Goal: Check status: Check status

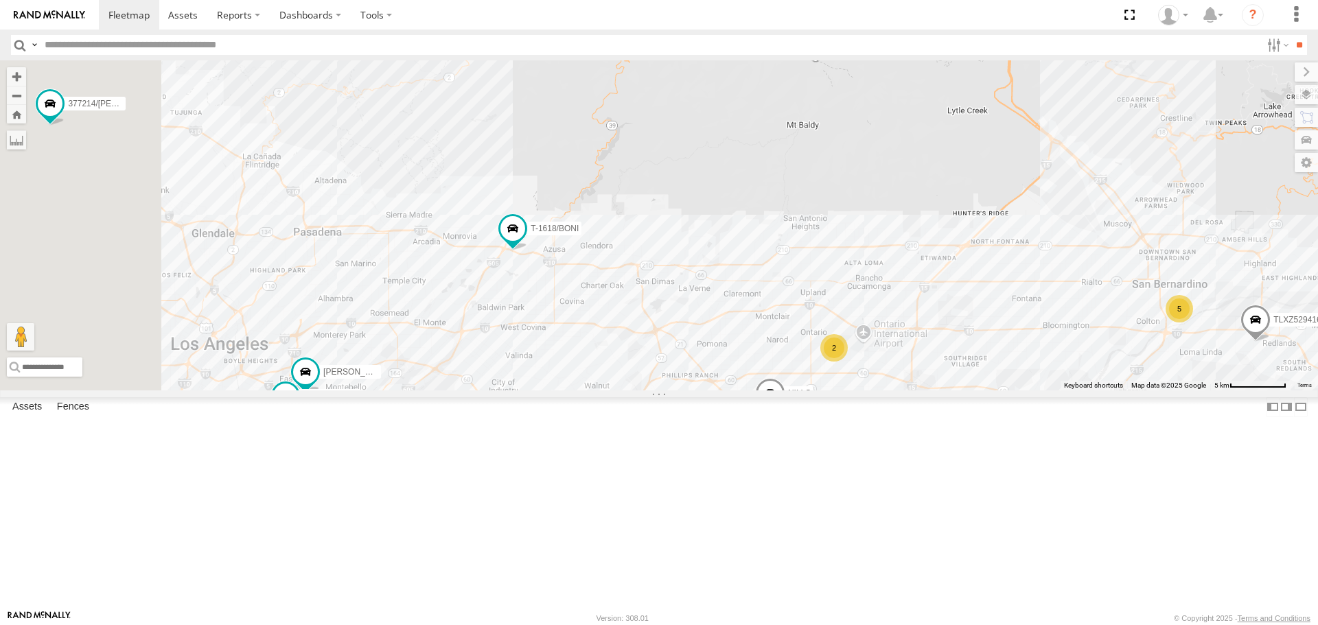
drag, startPoint x: 563, startPoint y: 358, endPoint x: 682, endPoint y: 366, distance: 119.7
click at [675, 372] on div "KEVIN/T-1656 TAXZ467188 377214/JOSE SANCHEZ DANTE T-1618/BONI 834274/JOY JOSE P…" at bounding box center [659, 225] width 1318 height 330
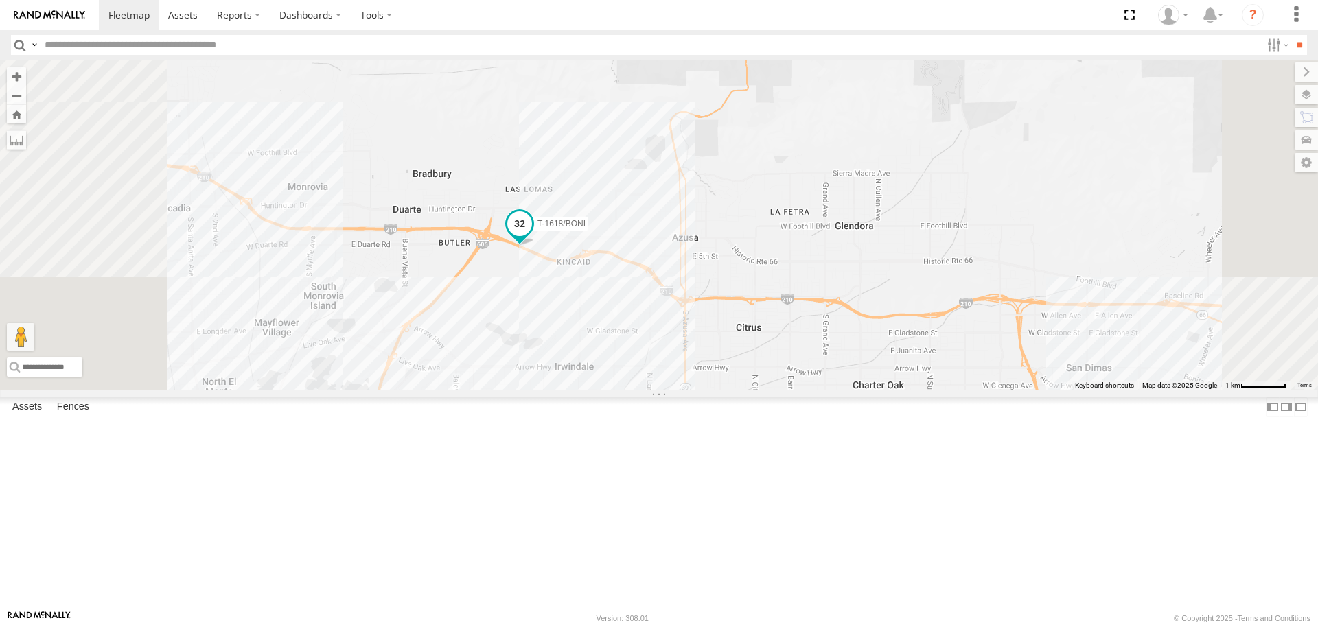
click at [588, 231] on label "T-1618/BONI" at bounding box center [558, 224] width 62 height 14
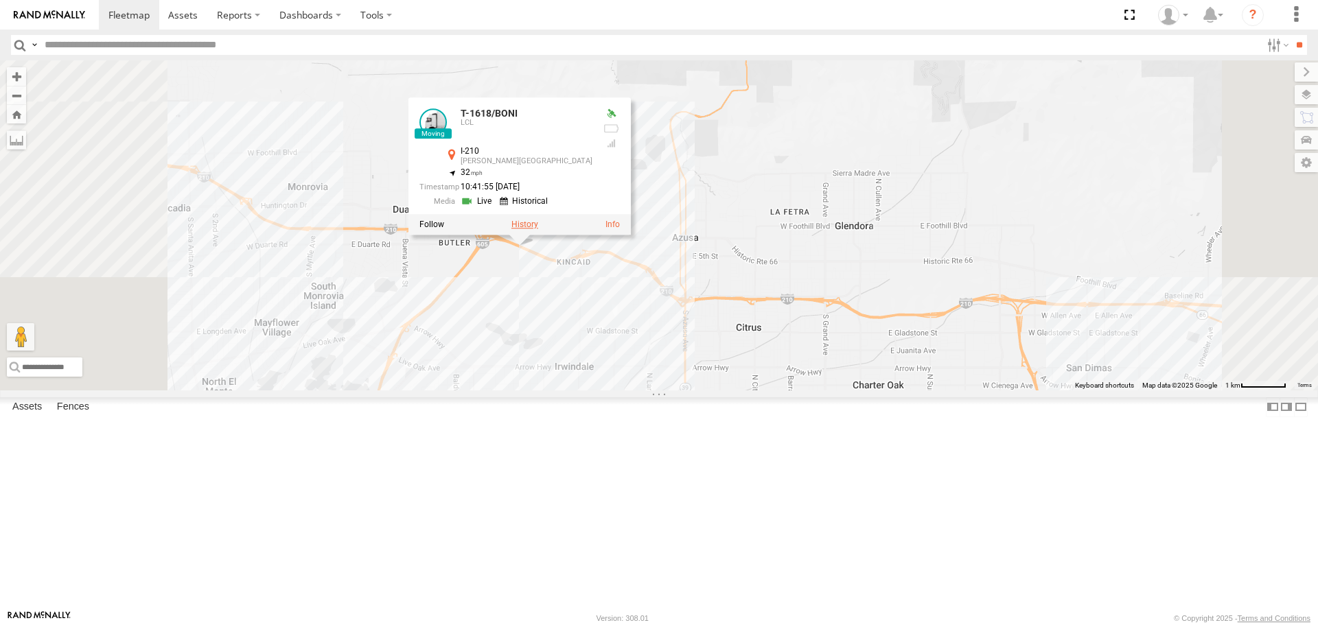
click at [538, 230] on label at bounding box center [524, 225] width 27 height 10
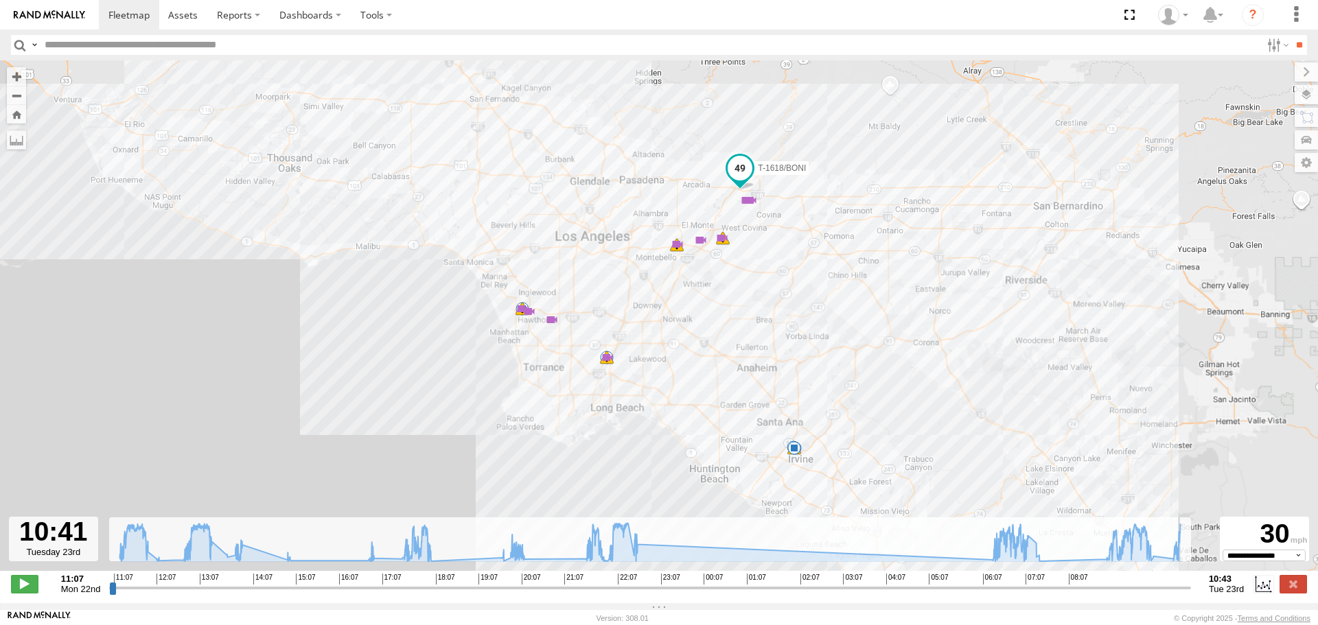
drag, startPoint x: 113, startPoint y: 596, endPoint x: 1226, endPoint y: 575, distance: 1112.4
click at [1191, 582] on input "range" at bounding box center [650, 588] width 1082 height 13
drag, startPoint x: 1185, startPoint y: 596, endPoint x: 1158, endPoint y: 590, distance: 28.0
click at [1158, 590] on input "range" at bounding box center [650, 588] width 1082 height 13
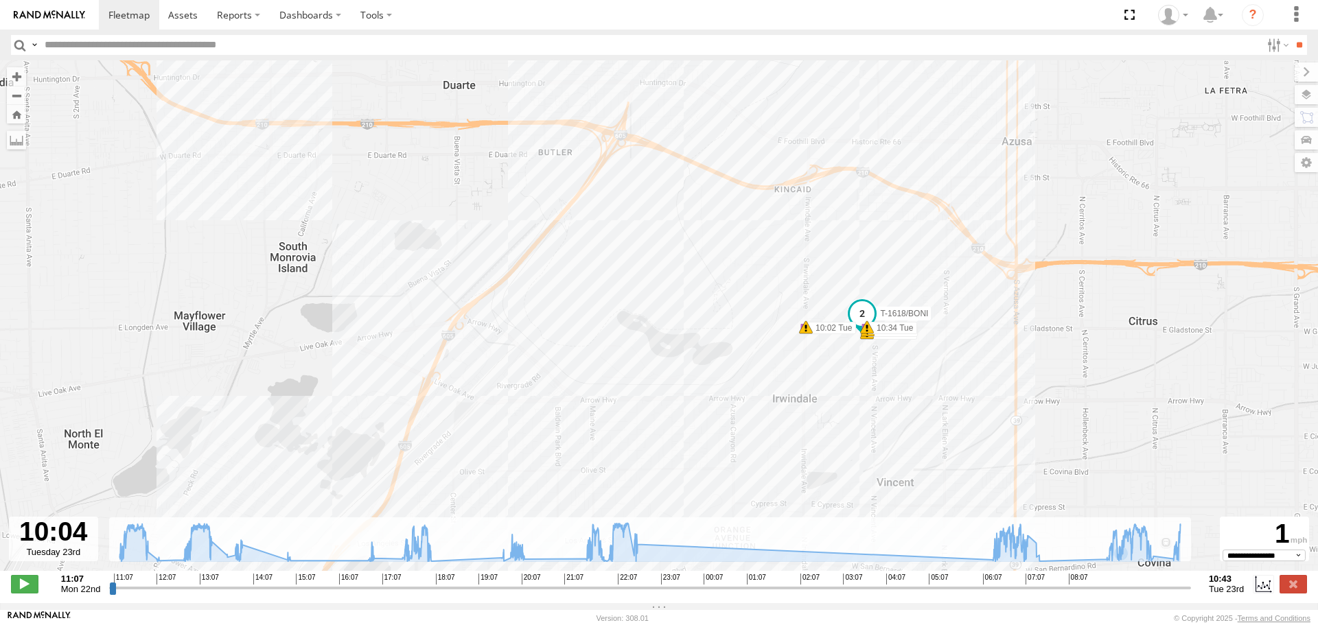
drag, startPoint x: 839, startPoint y: 159, endPoint x: 935, endPoint y: 372, distance: 234.2
click at [727, 358] on div "T-1618/BONI 11:45 Mon 11:55 Mon 11:57 Mon 11:59 Mon 12:36 Mon 19:39 Mon 19:50 M…" at bounding box center [659, 322] width 1318 height 525
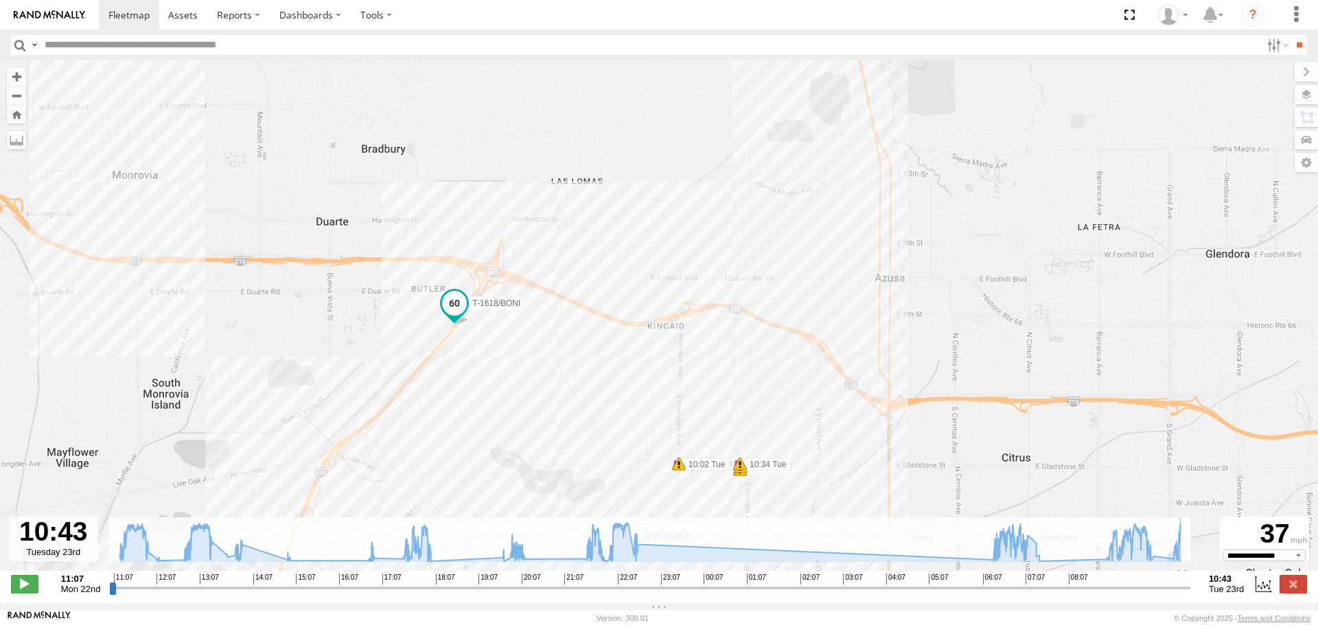
drag, startPoint x: 1158, startPoint y: 596, endPoint x: 1225, endPoint y: 580, distance: 68.4
type input "**********"
click at [1191, 582] on input "range" at bounding box center [650, 588] width 1082 height 13
click at [45, 11] on img at bounding box center [49, 15] width 71 height 10
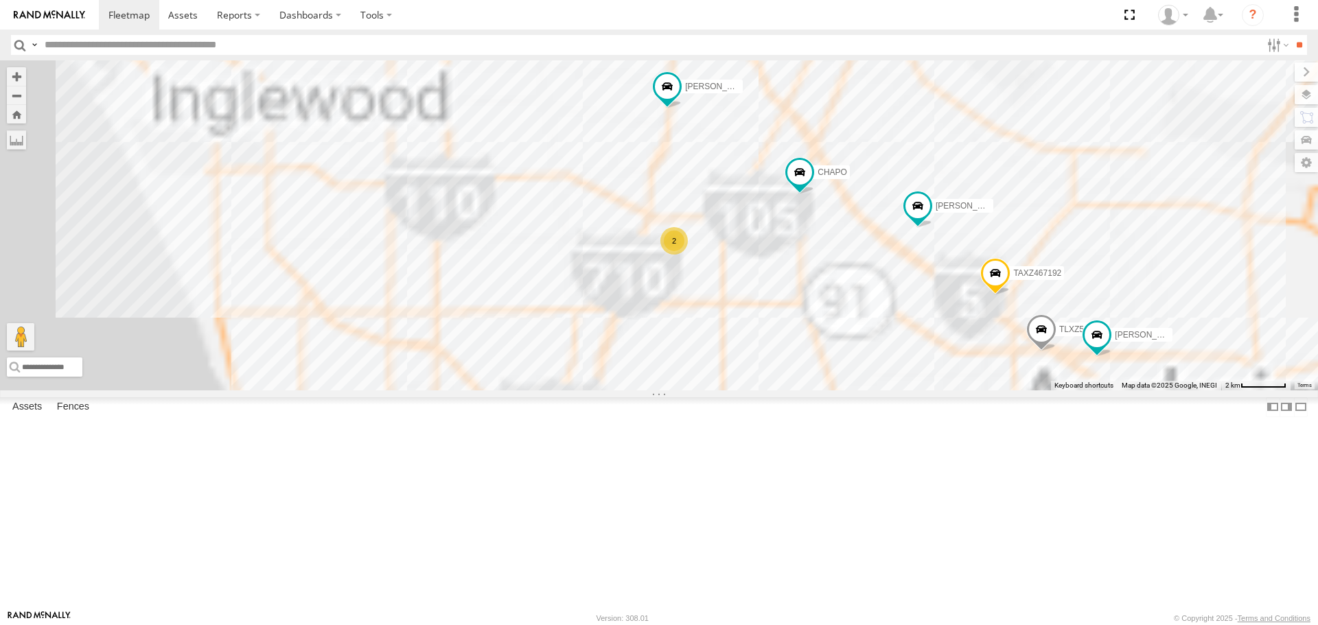
drag, startPoint x: 715, startPoint y: 505, endPoint x: 1009, endPoint y: 505, distance: 294.5
click at [1009, 390] on div "TAXZ467188 377214/[PERSON_NAME] [PERSON_NAME] 834274/[PERSON_NAME]/T-1656 [PERS…" at bounding box center [659, 225] width 1318 height 330
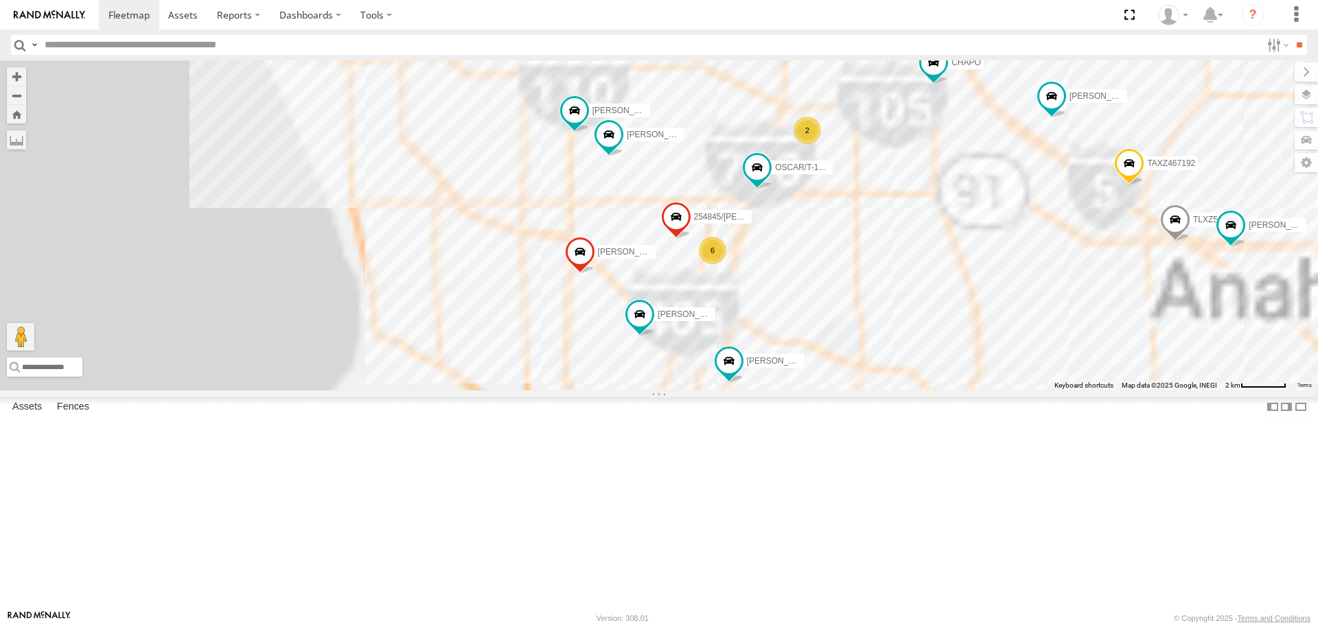
drag, startPoint x: 766, startPoint y: 485, endPoint x: 861, endPoint y: 404, distance: 125.2
click at [858, 390] on div "TAXZ467188 377214/[PERSON_NAME] [PERSON_NAME] 834274/[PERSON_NAME]/T-1656 [PERS…" at bounding box center [659, 225] width 1318 height 330
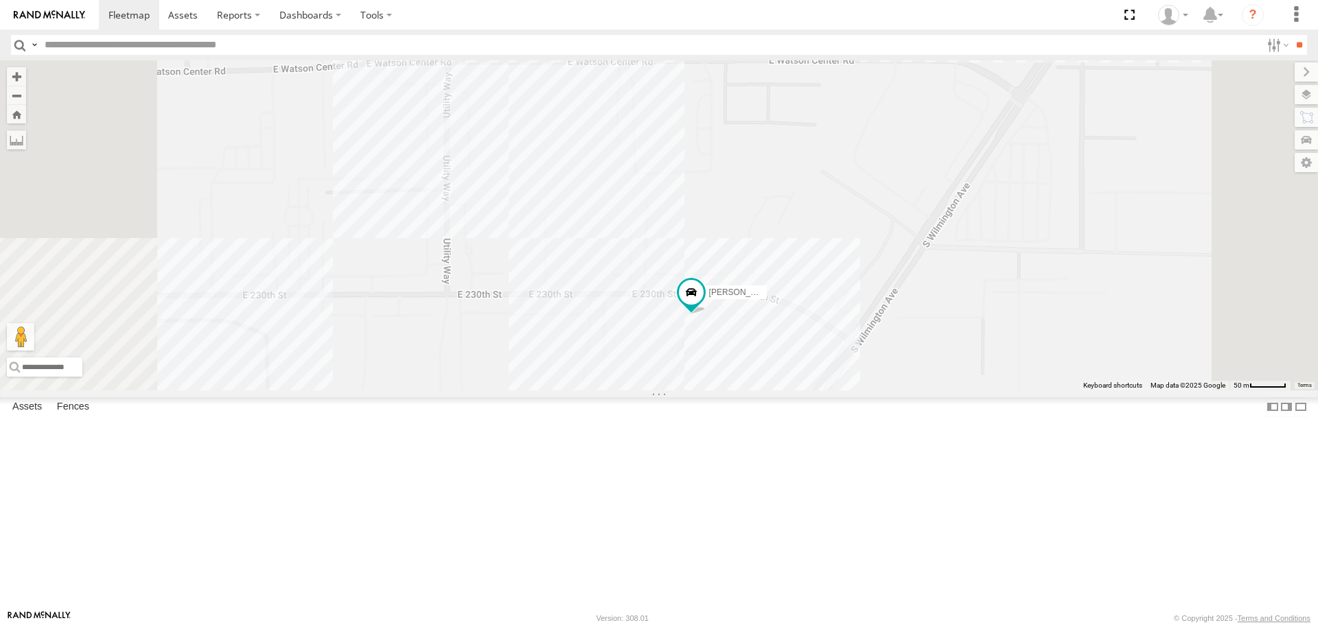
click at [801, 390] on div "TAXZ467188 377214/[PERSON_NAME] [PERSON_NAME] 834274/[PERSON_NAME]/T-1656 [PERS…" at bounding box center [659, 225] width 1318 height 330
click at [872, 214] on div "TAXZ467188 377214/[PERSON_NAME] [PERSON_NAME] 834274/[PERSON_NAME]/T-1656 [PERS…" at bounding box center [659, 225] width 1318 height 330
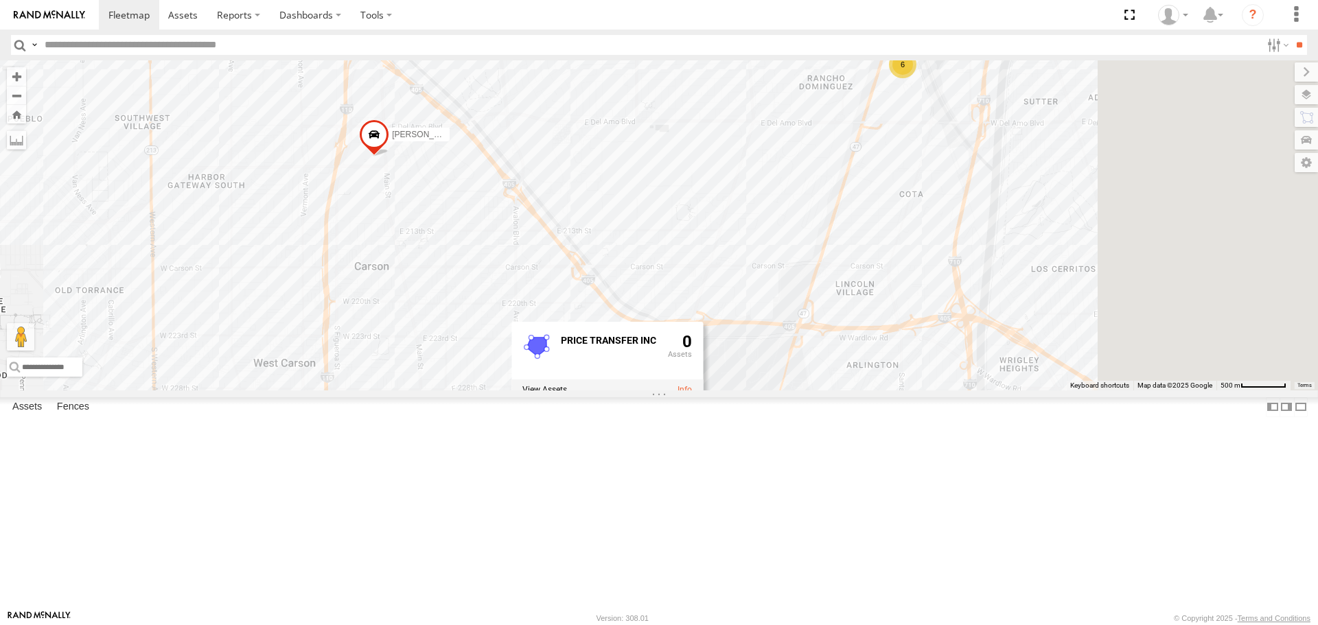
drag, startPoint x: 1212, startPoint y: 315, endPoint x: 818, endPoint y: 492, distance: 432.1
click at [818, 390] on div "TAXZ467188 377214/[PERSON_NAME] [PERSON_NAME] 834274/[PERSON_NAME]/T-1656 [PERS…" at bounding box center [659, 225] width 1318 height 330
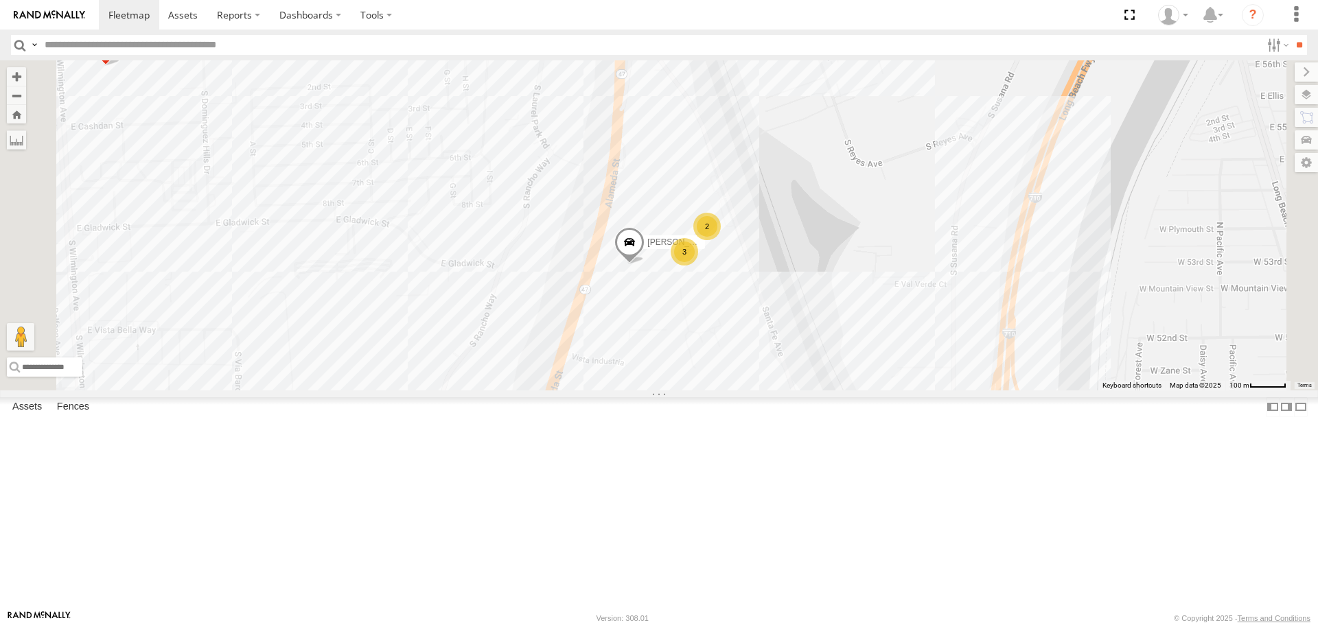
drag, startPoint x: 866, startPoint y: 517, endPoint x: 819, endPoint y: 343, distance: 180.0
click at [877, 390] on div "TAXZ467188 377214/[PERSON_NAME] [PERSON_NAME] 834274/[PERSON_NAME]/T-1656 [PERS…" at bounding box center [659, 225] width 1318 height 330
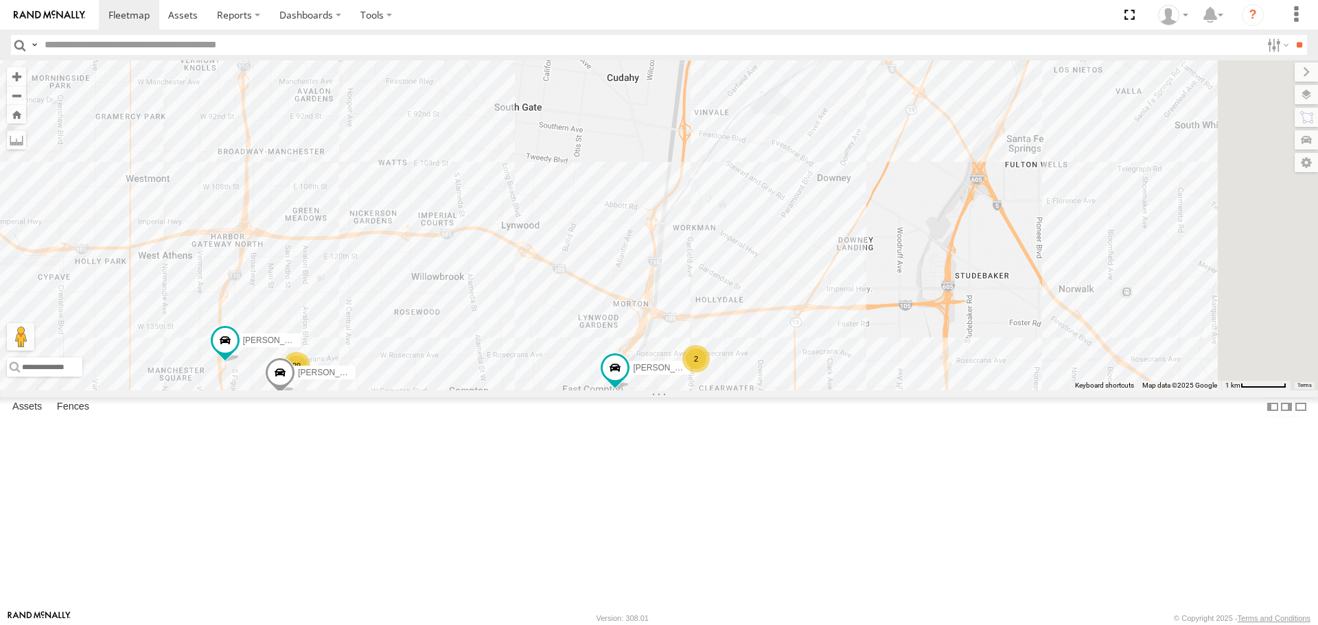
drag, startPoint x: 1088, startPoint y: 232, endPoint x: 870, endPoint y: 461, distance: 316.2
click at [888, 390] on div "[PERSON_NAME] 29 6 [PERSON_NAME]/337202 254845/[PERSON_NAME]/T-1689 OSCAR/T-166…" at bounding box center [659, 225] width 1318 height 330
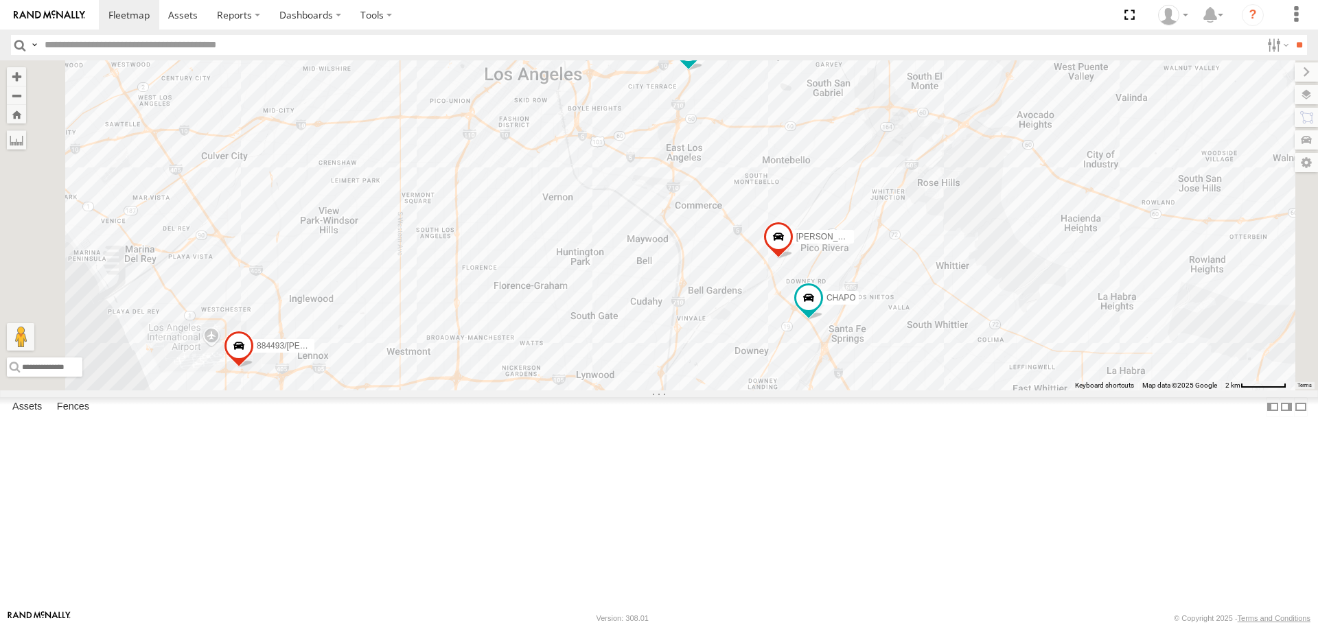
drag, startPoint x: 877, startPoint y: 143, endPoint x: 879, endPoint y: 229, distance: 86.5
click at [879, 229] on div "[PERSON_NAME]/337202 254845/[PERSON_NAME]/T-1689 OSCAR/T-1668 [PERSON_NAME]/T-1…" at bounding box center [659, 225] width 1318 height 330
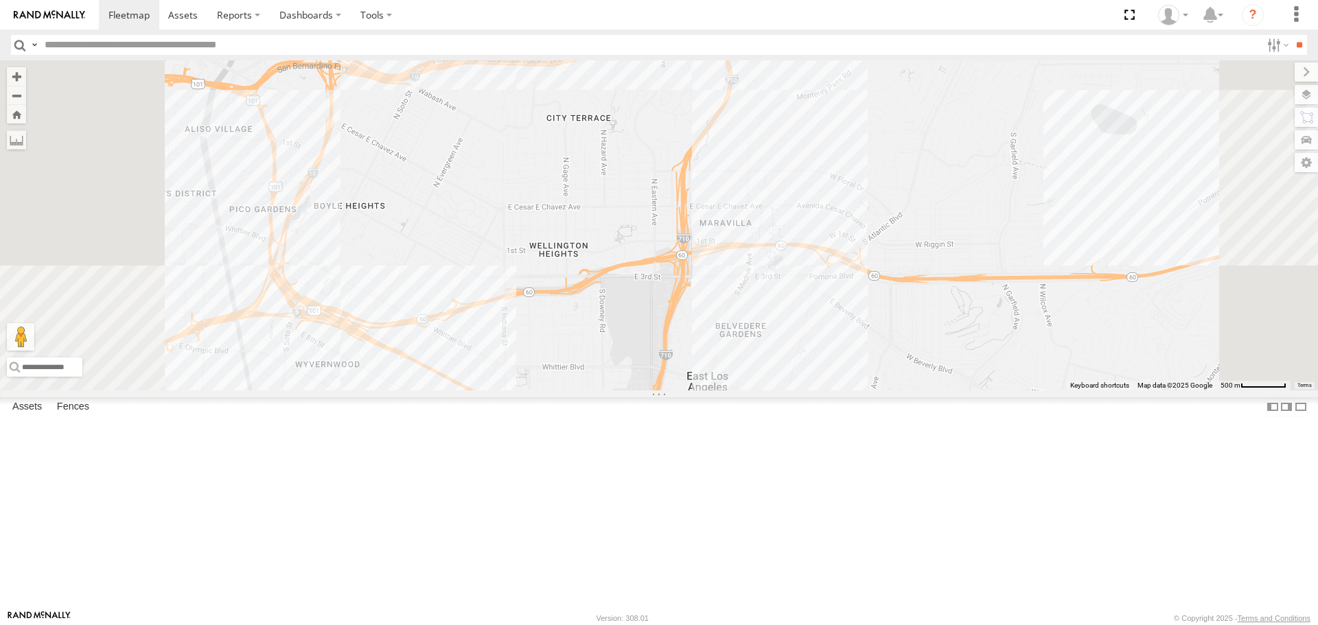
click at [646, 390] on div "[PERSON_NAME]/337202 254845/[PERSON_NAME]/T-1689 OSCAR/T-1668 [PERSON_NAME]/T-1…" at bounding box center [659, 225] width 1318 height 330
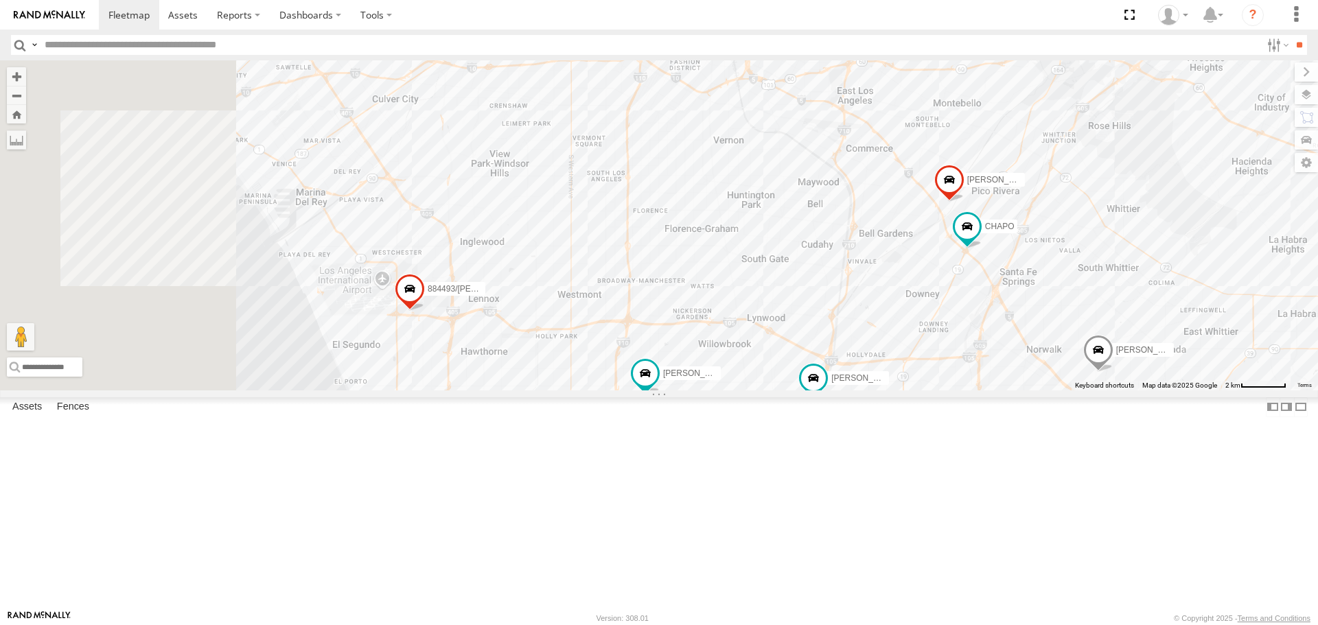
drag, startPoint x: 551, startPoint y: 441, endPoint x: 976, endPoint y: 242, distance: 469.6
click at [976, 242] on div "[PERSON_NAME]/337202 254845/[PERSON_NAME]/T-1689 OSCAR/T-1668 [PERSON_NAME]/T-1…" at bounding box center [659, 225] width 1318 height 330
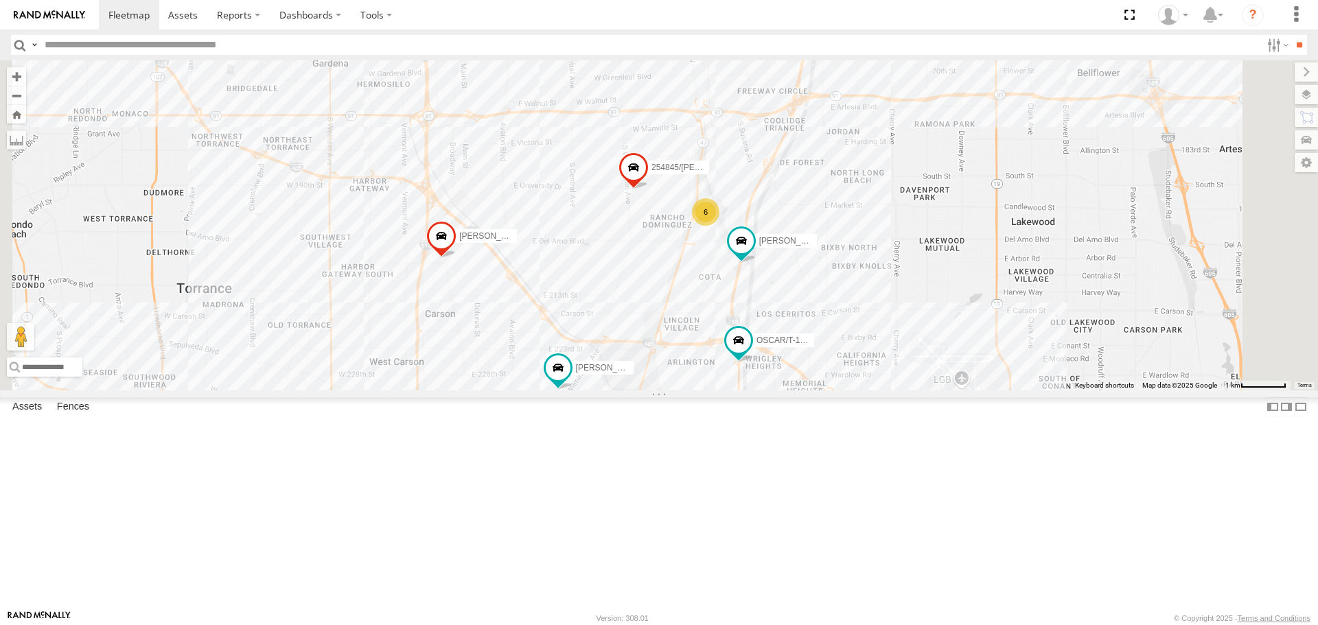
drag, startPoint x: 912, startPoint y: 529, endPoint x: 815, endPoint y: 437, distance: 134.0
click at [815, 390] on div "[PERSON_NAME] [PERSON_NAME]/T-1668 [PERSON_NAME]/T-1625 [PERSON_NAME]/T-1623 88…" at bounding box center [659, 225] width 1318 height 330
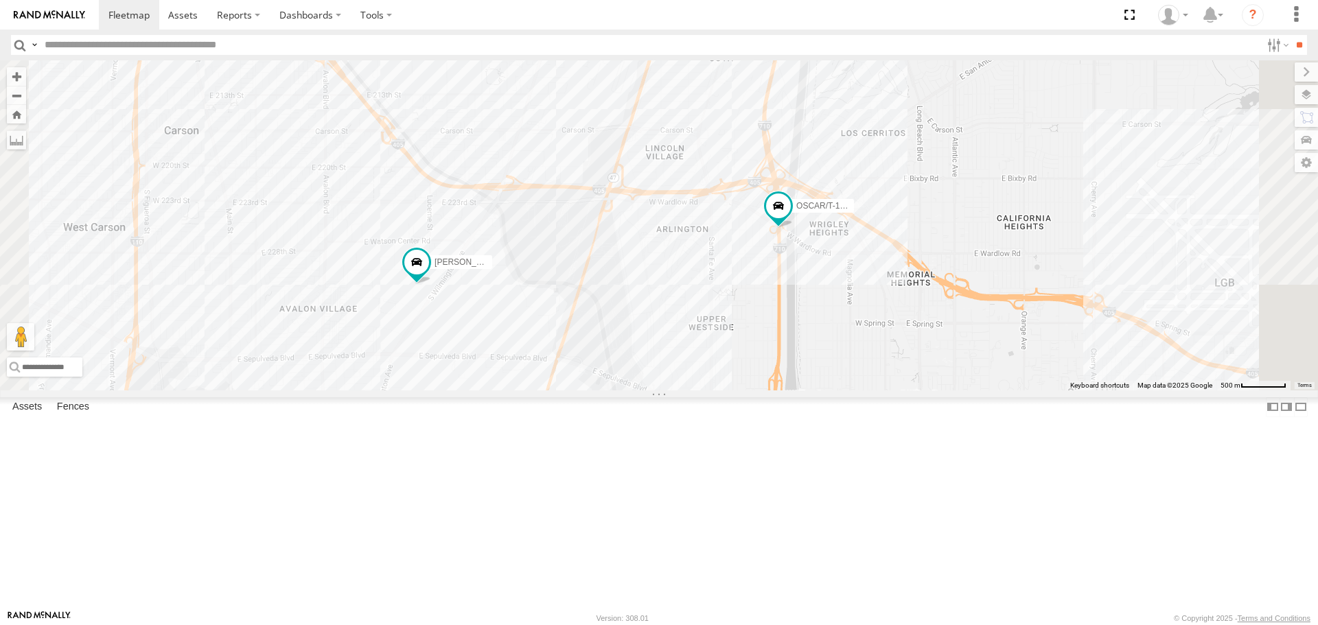
drag, startPoint x: 903, startPoint y: 503, endPoint x: 903, endPoint y: 248, distance: 255.4
click at [903, 248] on div "[PERSON_NAME] [PERSON_NAME]/T-1668 [PERSON_NAME]/T-1625 [PERSON_NAME]/T-1623 88…" at bounding box center [659, 225] width 1318 height 330
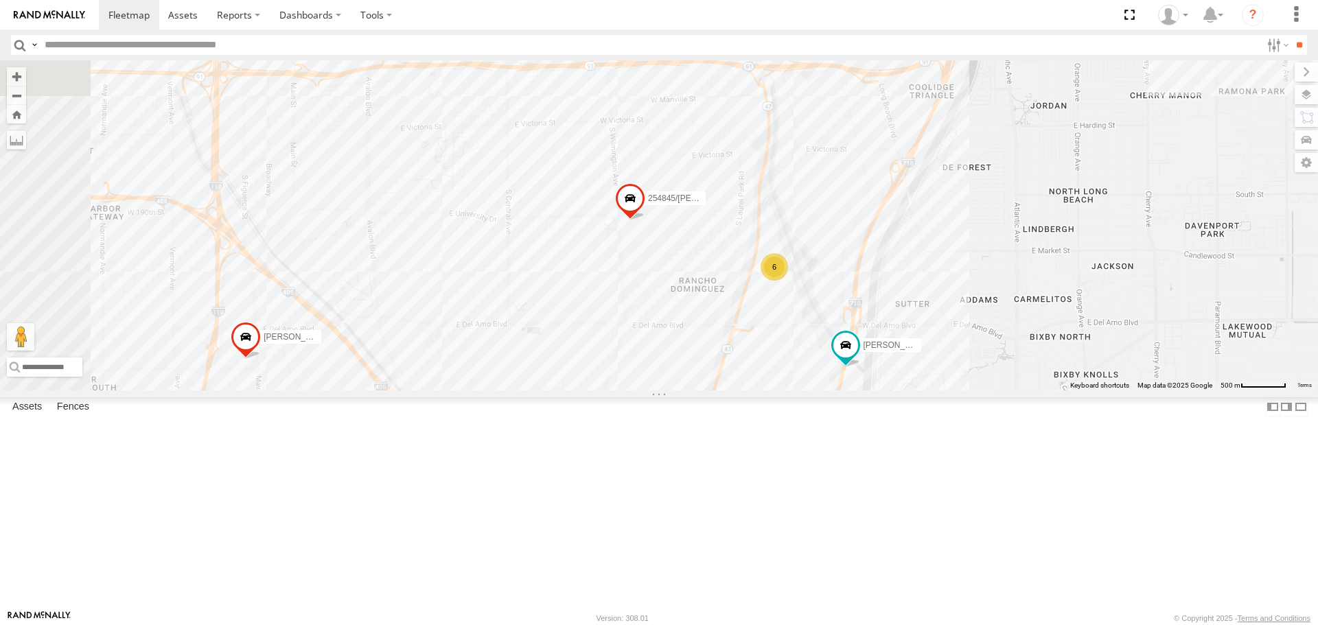
drag, startPoint x: 820, startPoint y: 179, endPoint x: 885, endPoint y: 553, distance: 379.8
click at [886, 390] on div "[PERSON_NAME] [PERSON_NAME]/T-1668 [PERSON_NAME]/T-1625 [PERSON_NAME]/T-1623 88…" at bounding box center [659, 225] width 1318 height 330
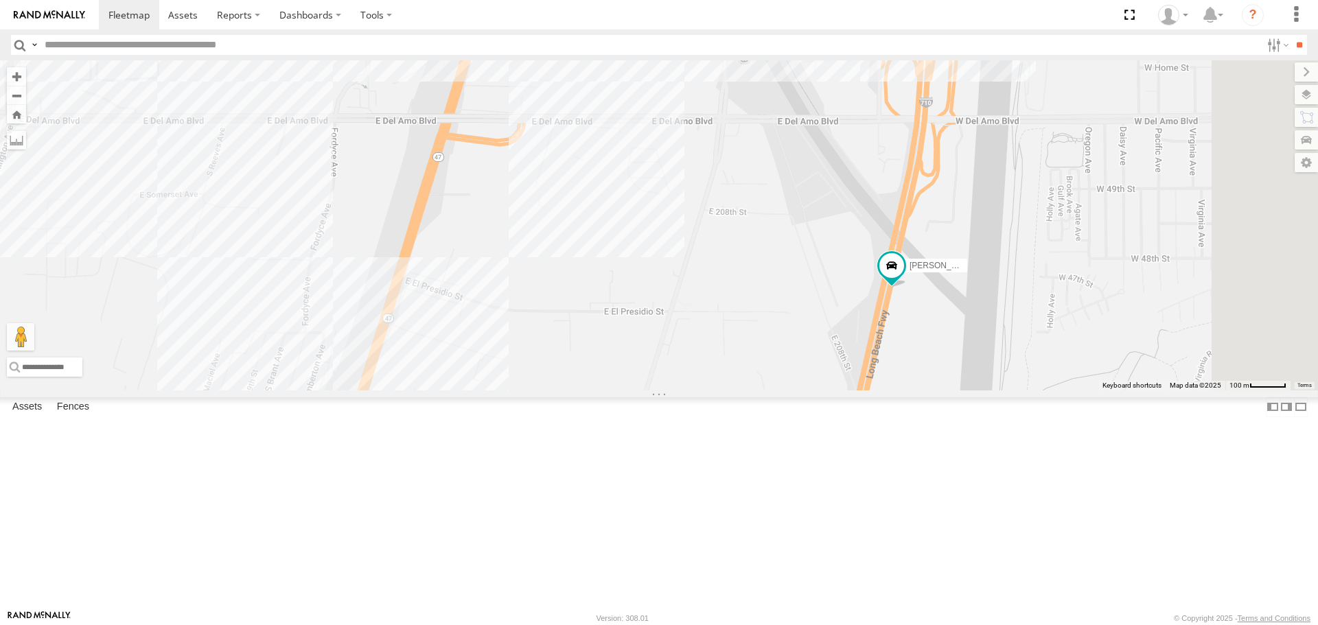
drag, startPoint x: 933, startPoint y: 540, endPoint x: 781, endPoint y: 133, distance: 433.8
click at [781, 133] on div "[PERSON_NAME] [PERSON_NAME]/T-1668 [PERSON_NAME]/T-1625 [PERSON_NAME]/T-1623 88…" at bounding box center [659, 225] width 1318 height 330
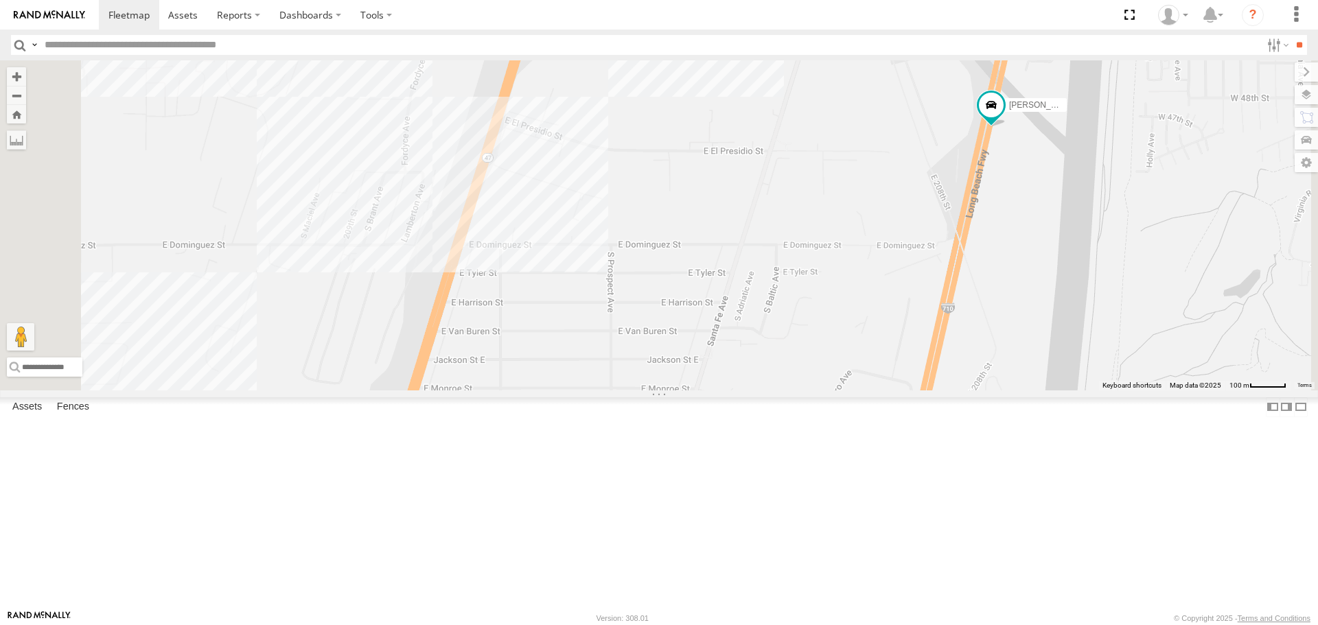
drag, startPoint x: 742, startPoint y: 404, endPoint x: 843, endPoint y: 242, distance: 190.3
click at [843, 242] on div "[PERSON_NAME] [PERSON_NAME]/T-1668 [PERSON_NAME]/T-1625 [PERSON_NAME]/T-1623 88…" at bounding box center [659, 225] width 1318 height 330
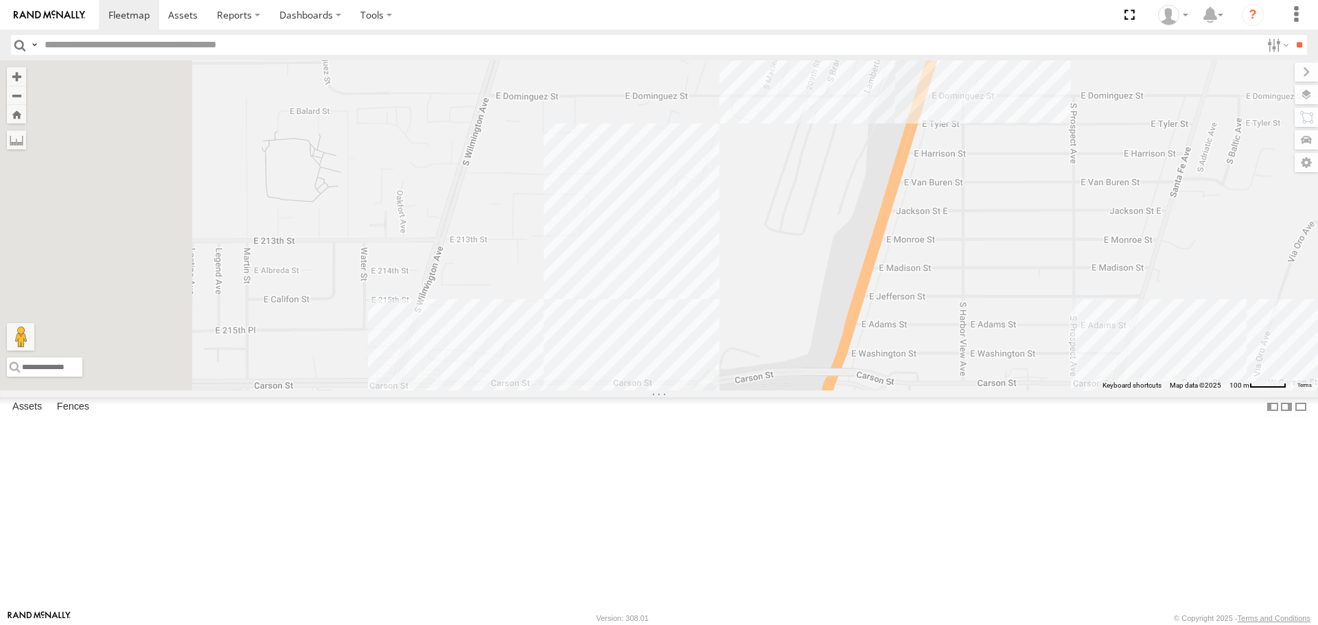
drag, startPoint x: 669, startPoint y: 309, endPoint x: 1136, endPoint y: 159, distance: 489.8
click at [1136, 159] on div "[PERSON_NAME] [PERSON_NAME]/T-1668 [PERSON_NAME]/T-1625 [PERSON_NAME]/T-1623 88…" at bounding box center [659, 225] width 1318 height 330
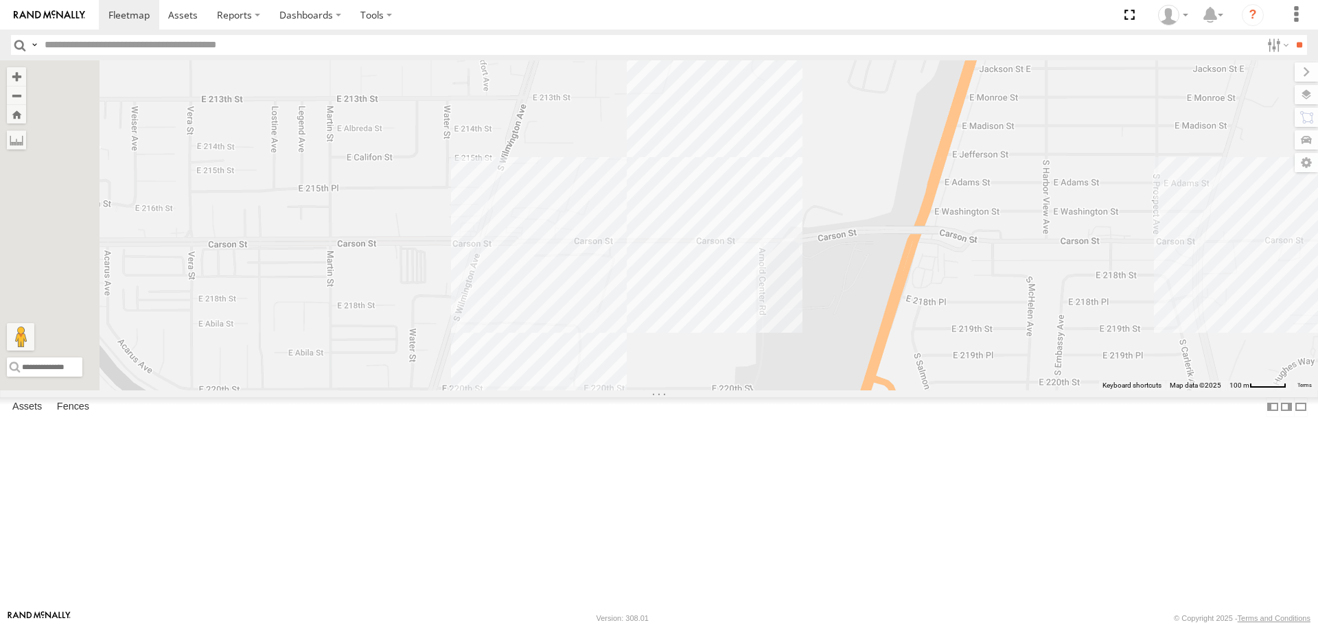
drag, startPoint x: 810, startPoint y: 490, endPoint x: 894, endPoint y: 345, distance: 167.3
click at [894, 345] on div "[PERSON_NAME] [PERSON_NAME]/T-1668 [PERSON_NAME]/T-1625 [PERSON_NAME]/T-1623 88…" at bounding box center [659, 225] width 1318 height 330
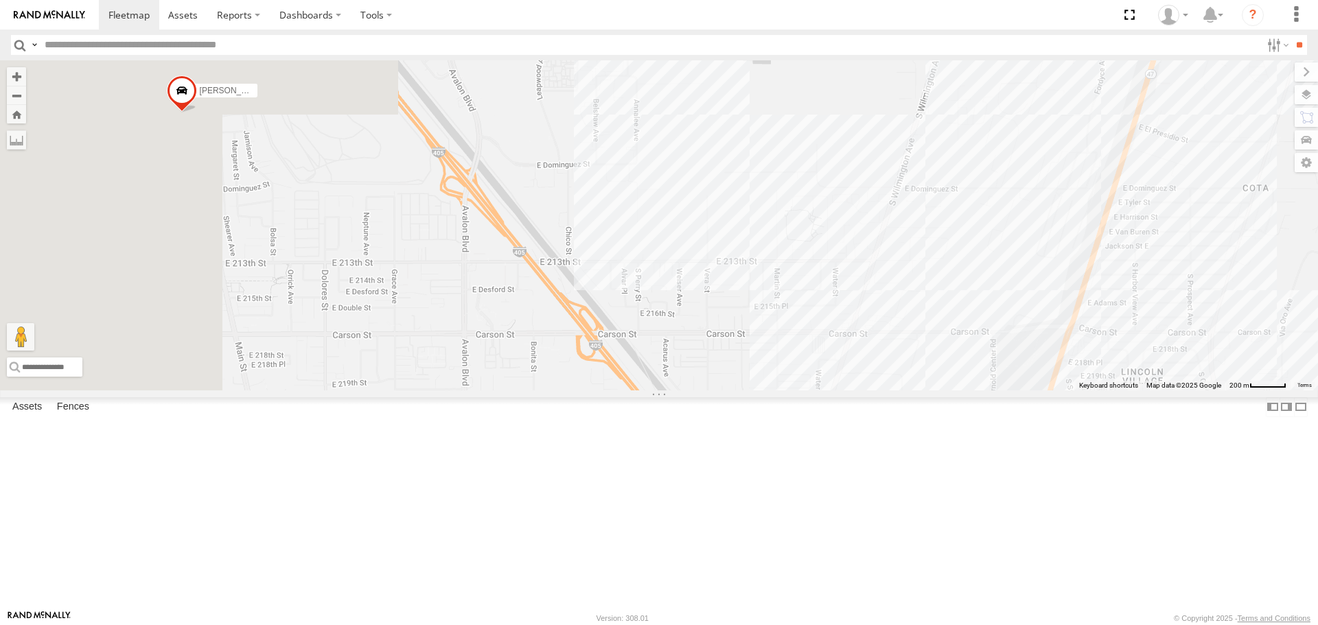
drag, startPoint x: 604, startPoint y: 299, endPoint x: 1066, endPoint y: 449, distance: 485.3
click at [1079, 390] on div "[PERSON_NAME] [PERSON_NAME]/T-1668 [PERSON_NAME]/T-1625 [PERSON_NAME]/T-1623 88…" at bounding box center [659, 225] width 1318 height 330
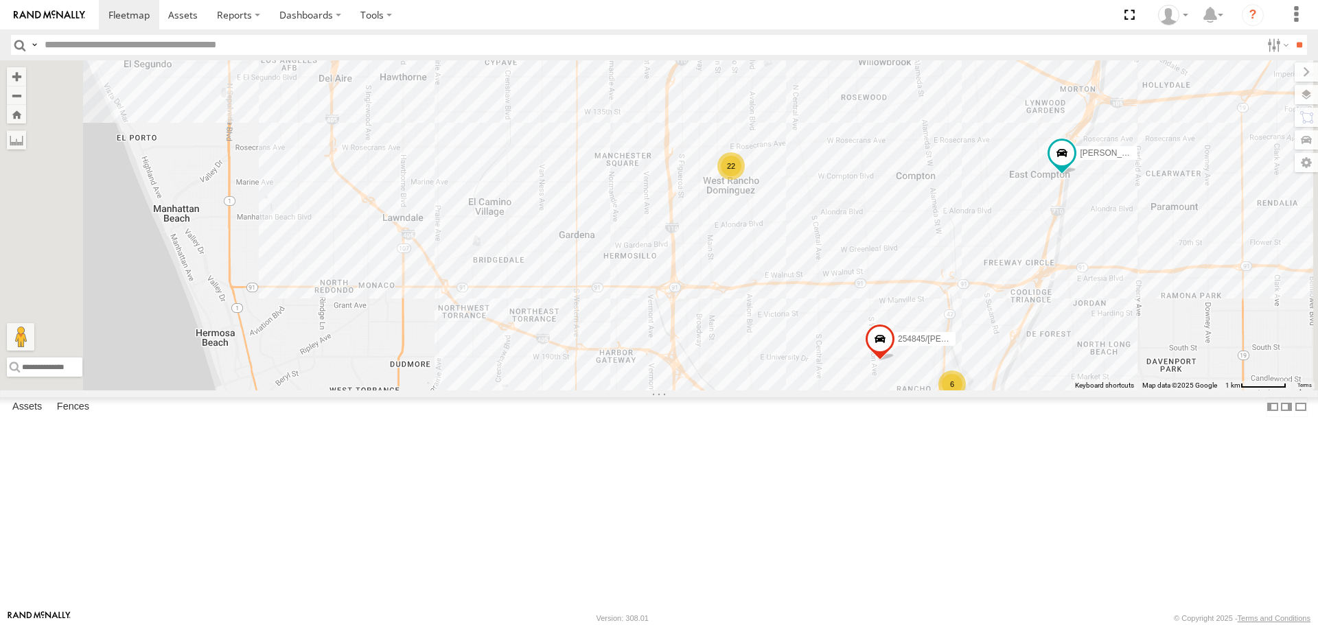
drag, startPoint x: 1089, startPoint y: 238, endPoint x: 1040, endPoint y: 475, distance: 241.8
click at [1042, 390] on div "[PERSON_NAME] [PERSON_NAME]/T-1668 [PERSON_NAME]/T-1625 [PERSON_NAME]/T-1623 88…" at bounding box center [659, 225] width 1318 height 330
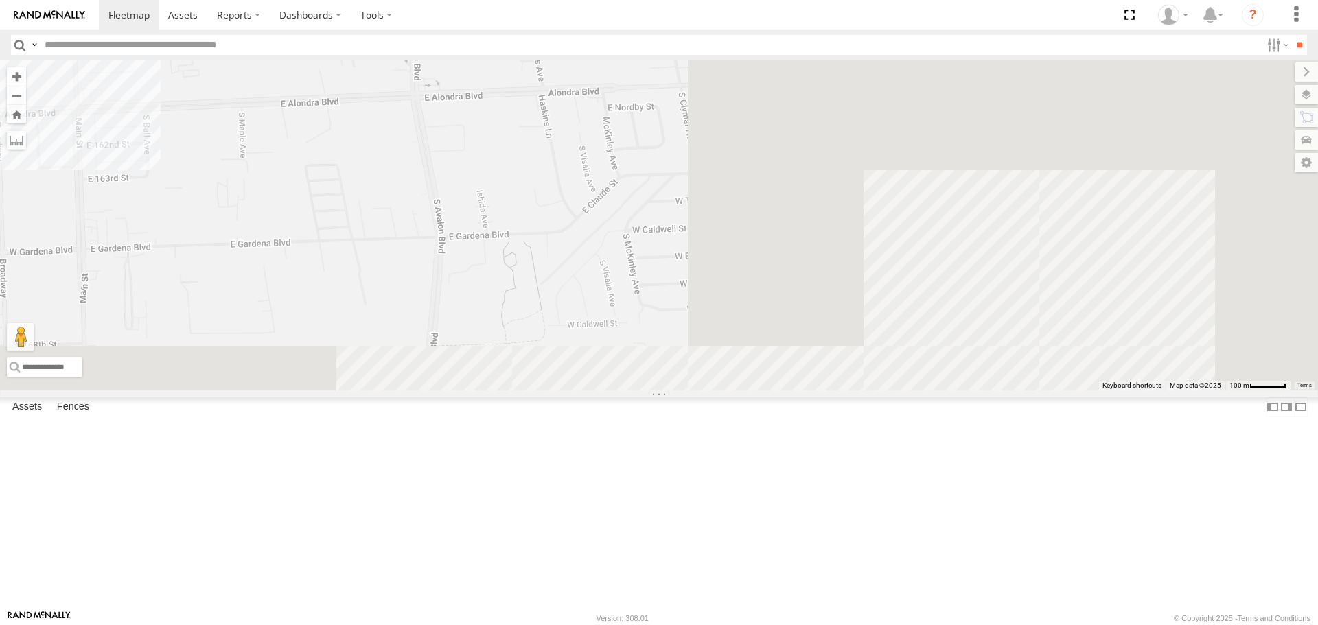
drag, startPoint x: 1008, startPoint y: 404, endPoint x: 457, endPoint y: 62, distance: 648.4
click at [457, 62] on div "[PERSON_NAME] [PERSON_NAME]/T-1668 [PERSON_NAME]/T-1625 [PERSON_NAME]/T-1623 88…" at bounding box center [659, 225] width 1318 height 330
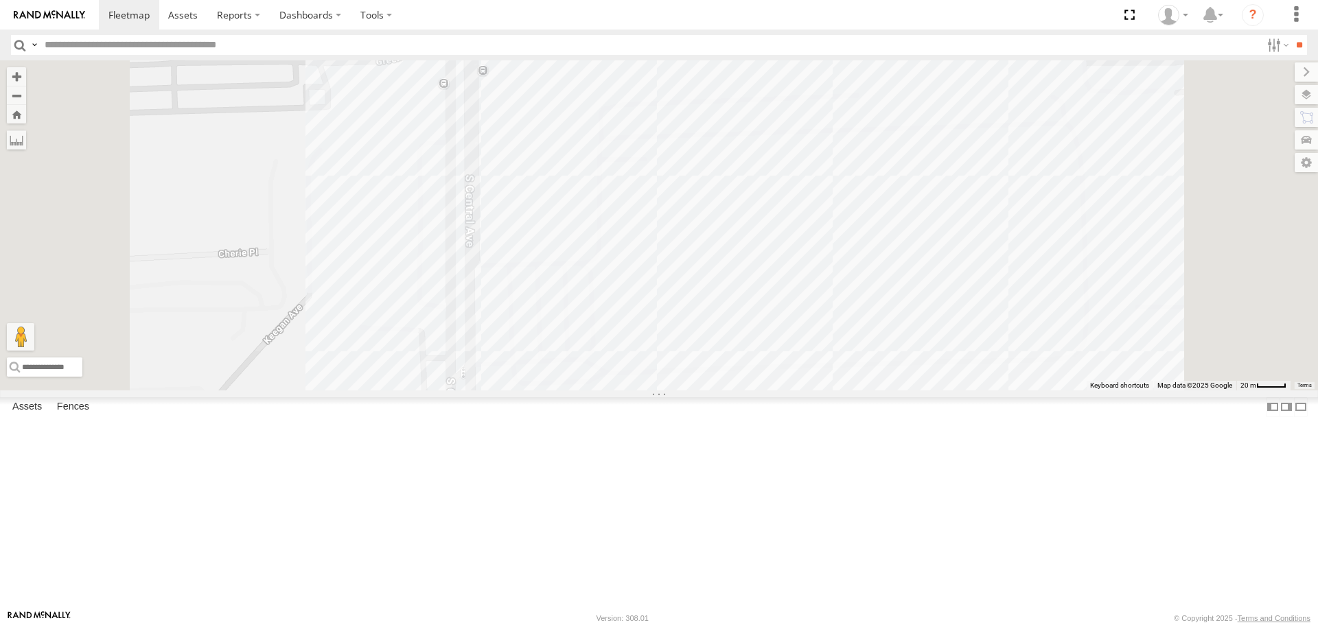
click at [96, 45] on input "text" at bounding box center [650, 45] width 1222 height 20
type input "****"
click at [1291, 35] on input "**" at bounding box center [1299, 45] width 16 height 20
click at [0, 0] on div "T-1678/ [PERSON_NAME]" at bounding box center [0, 0] width 0 height 0
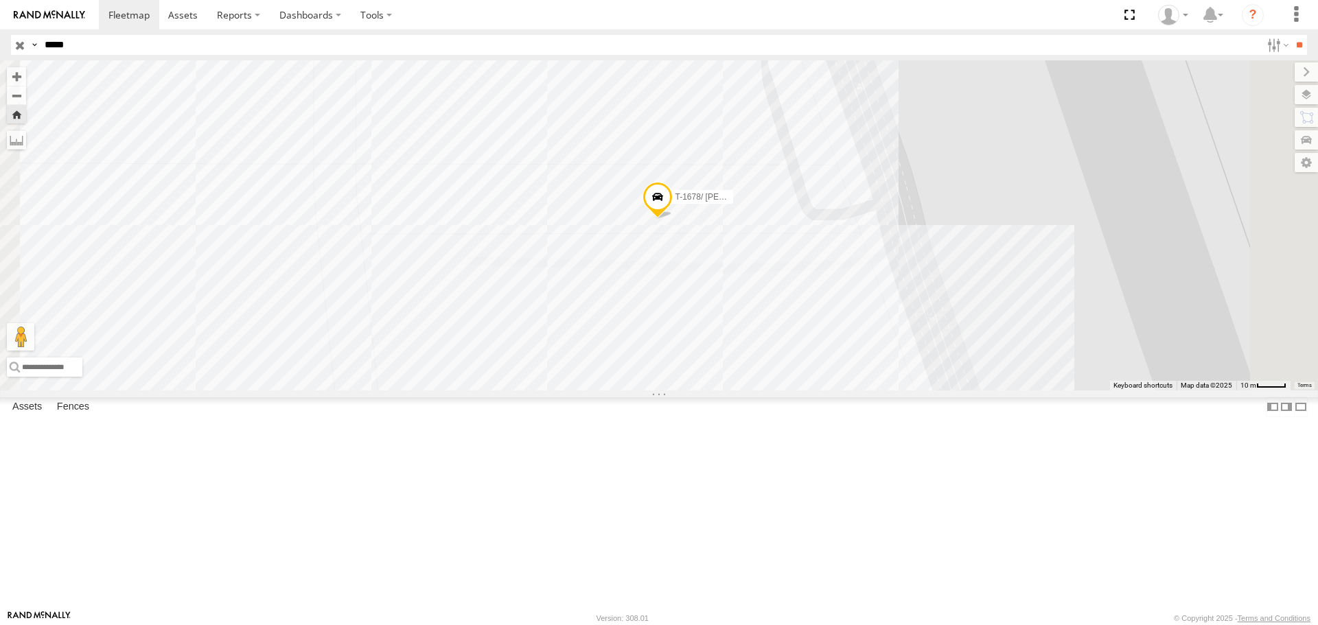
click at [19, 43] on input "button" at bounding box center [20, 45] width 18 height 20
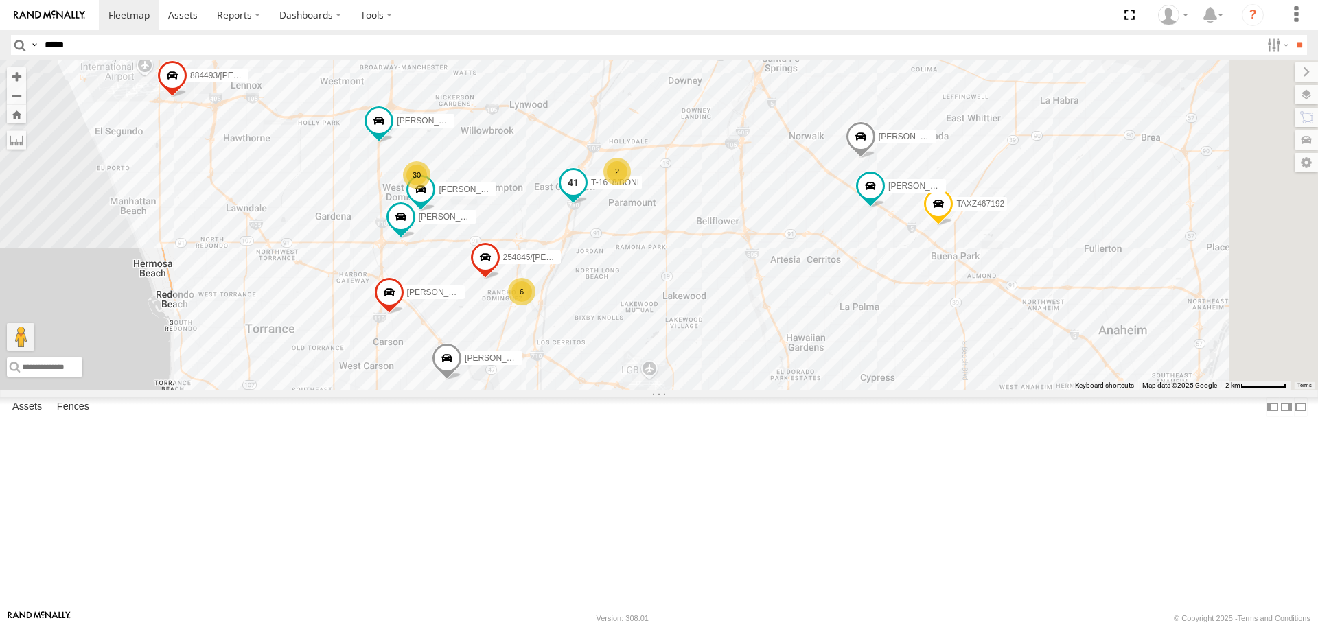
drag, startPoint x: 759, startPoint y: 187, endPoint x: 737, endPoint y: 372, distance: 186.8
click at [588, 205] on div "T-1618/BONI" at bounding box center [573, 186] width 30 height 37
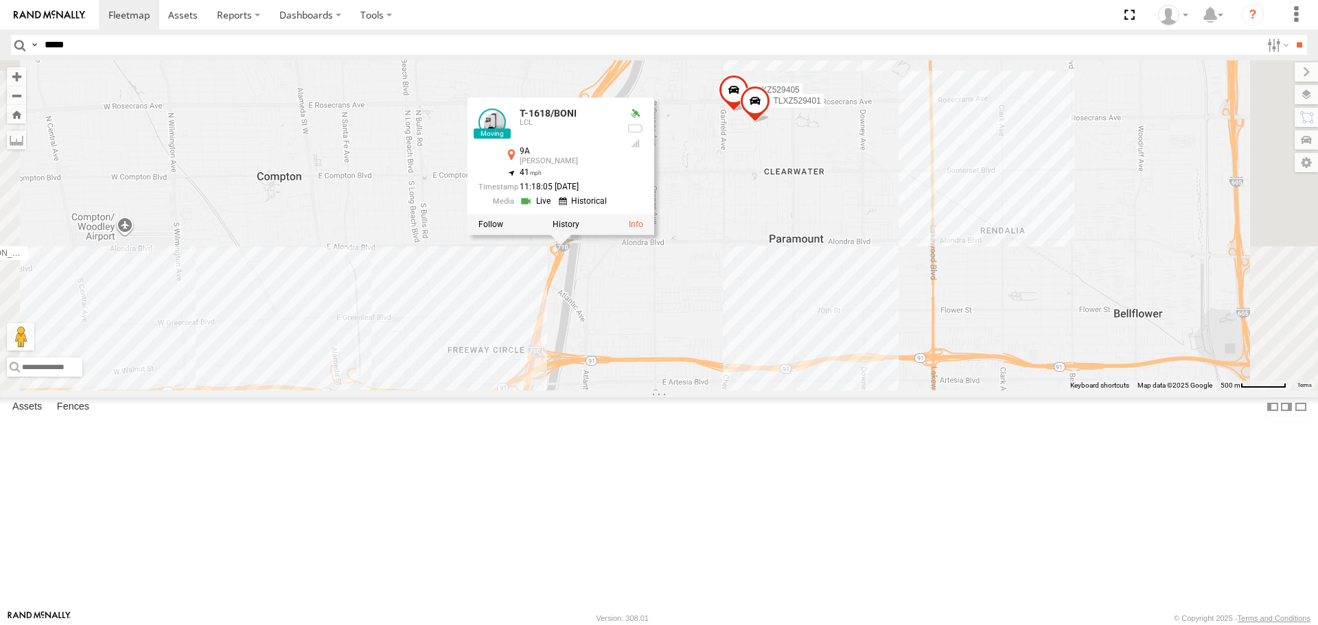
click at [856, 284] on div "[PERSON_NAME]/337202 254845/[PERSON_NAME]/T-1639 [PERSON_NAME]/T-1625 884493/[P…" at bounding box center [659, 225] width 1318 height 330
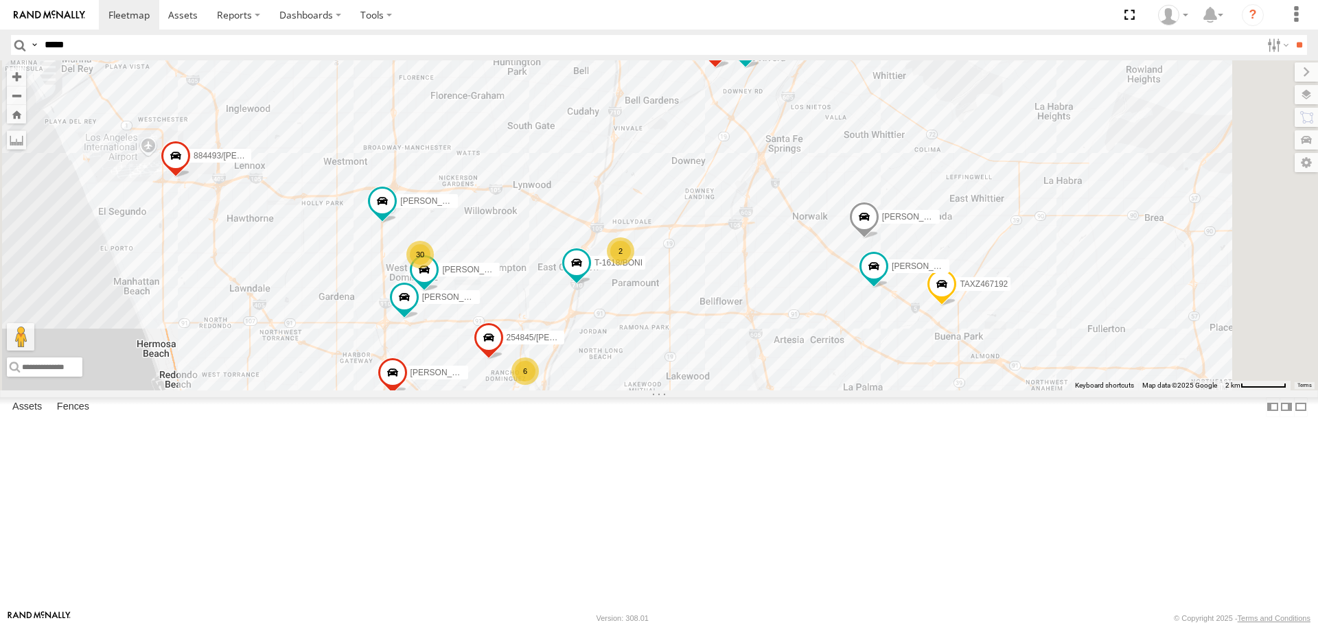
scroll to position [343, 0]
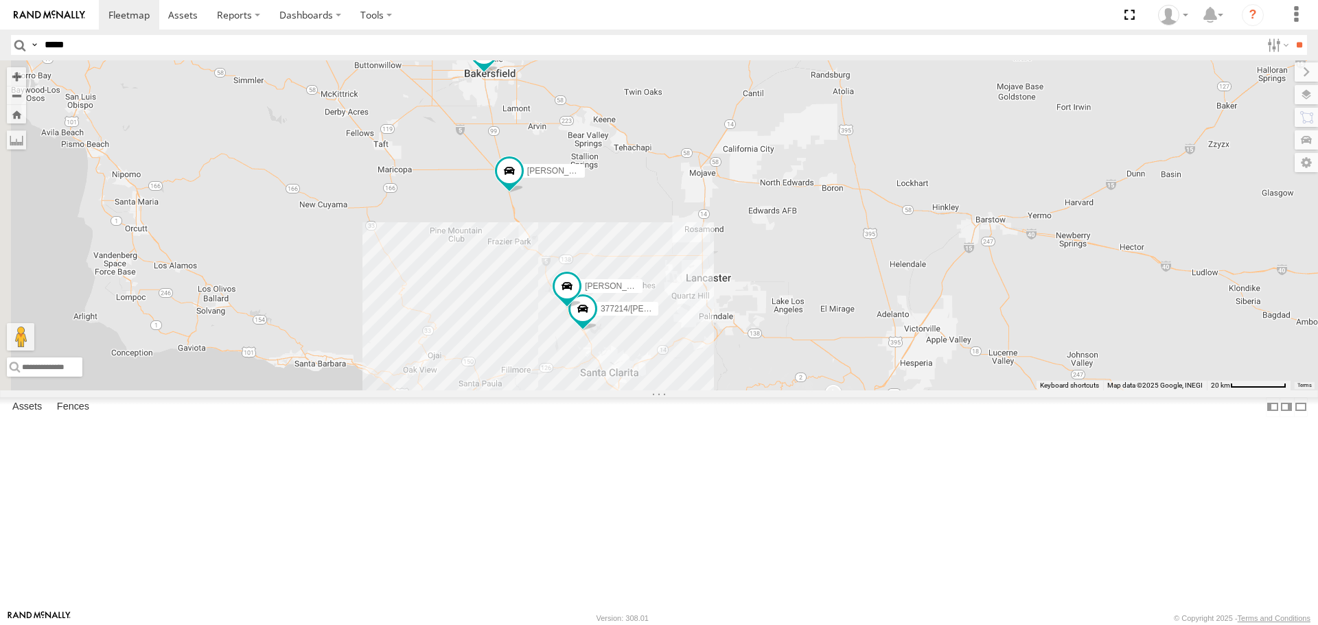
drag, startPoint x: 619, startPoint y: 209, endPoint x: 795, endPoint y: 453, distance: 300.9
click at [795, 390] on div "NILLS [PERSON_NAME] TAXZ467190 TAXZ467188 834274/[PERSON_NAME]/T-1628 [PERSON_N…" at bounding box center [659, 225] width 1318 height 330
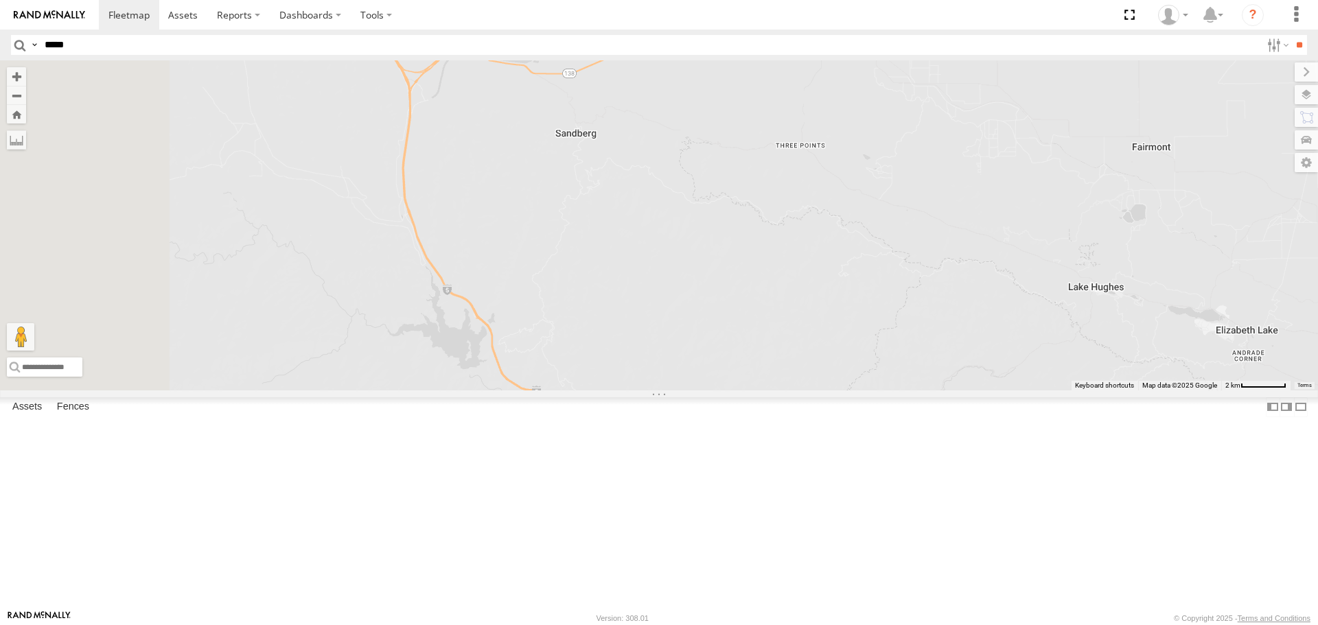
drag, startPoint x: 777, startPoint y: 402, endPoint x: 930, endPoint y: 628, distance: 272.9
click at [930, 625] on html at bounding box center [659, 312] width 1318 height 625
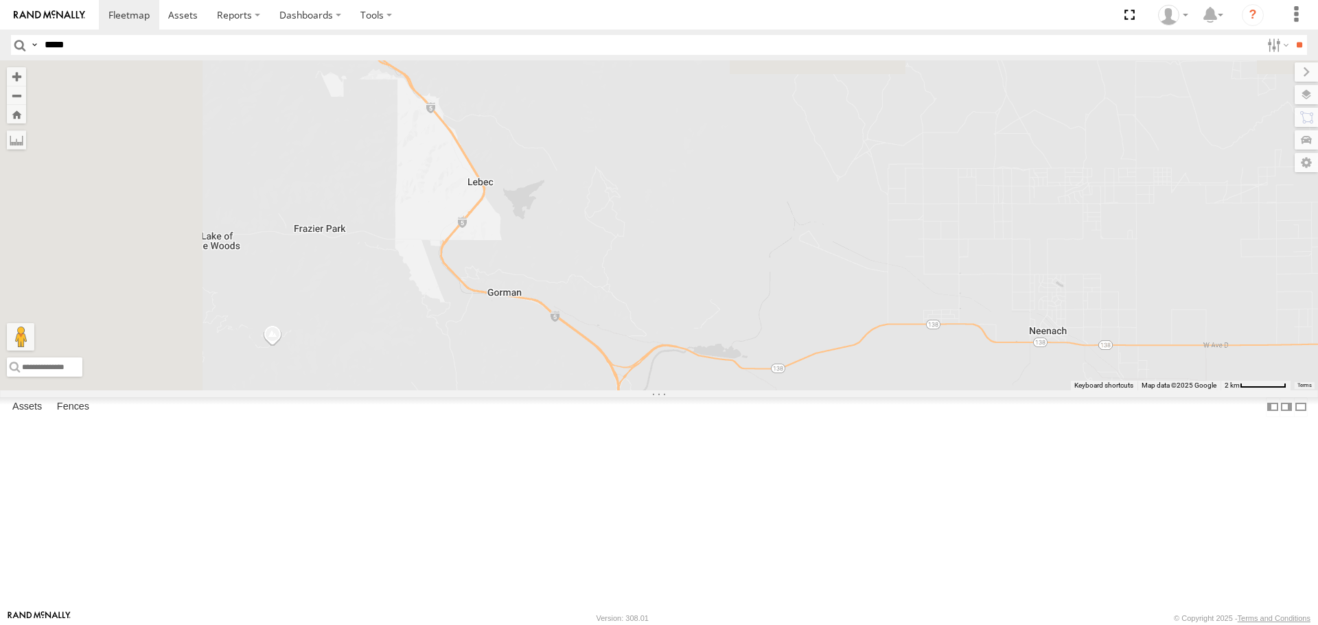
drag, startPoint x: 715, startPoint y: 249, endPoint x: 921, endPoint y: 556, distance: 370.6
click at [923, 390] on div "[PERSON_NAME] TAXZ467190 TAXZ467188 834274/[PERSON_NAME]/T-1656 884493/[PERSON_…" at bounding box center [659, 225] width 1318 height 330
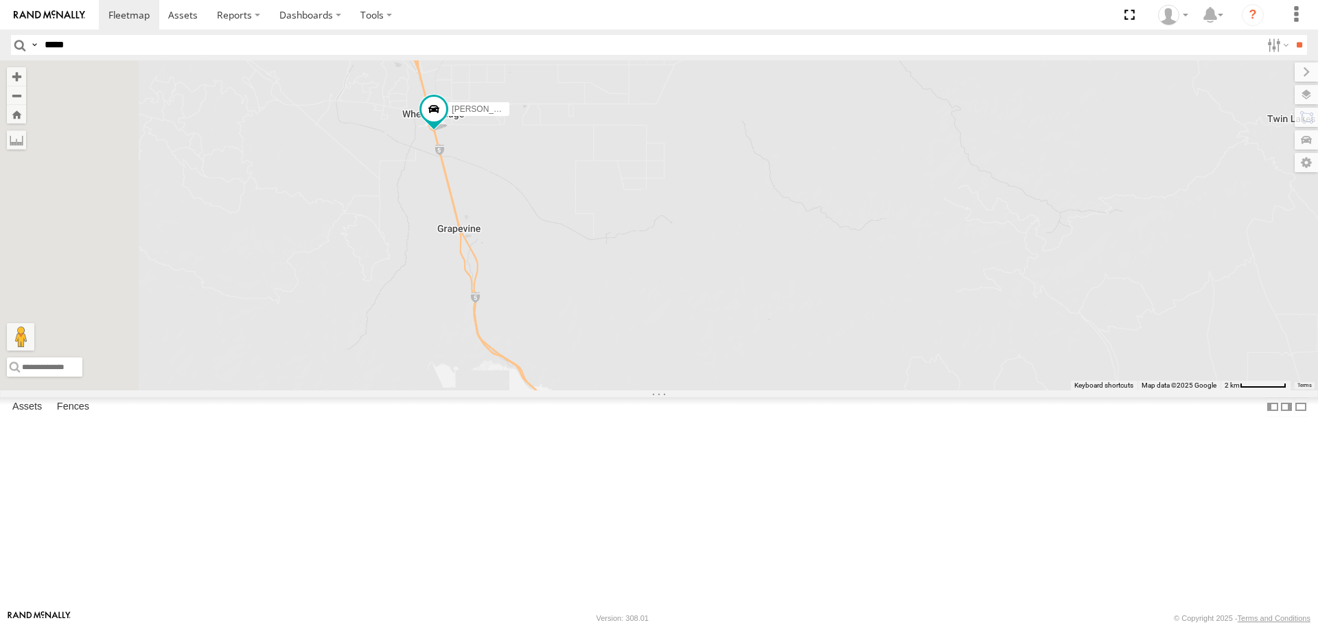
drag, startPoint x: 761, startPoint y: 261, endPoint x: 869, endPoint y: 553, distance: 310.8
click at [869, 390] on div "[PERSON_NAME] TAXZ467190 TAXZ467188 834274/[PERSON_NAME]/T-1656 884493/[PERSON_…" at bounding box center [659, 225] width 1318 height 330
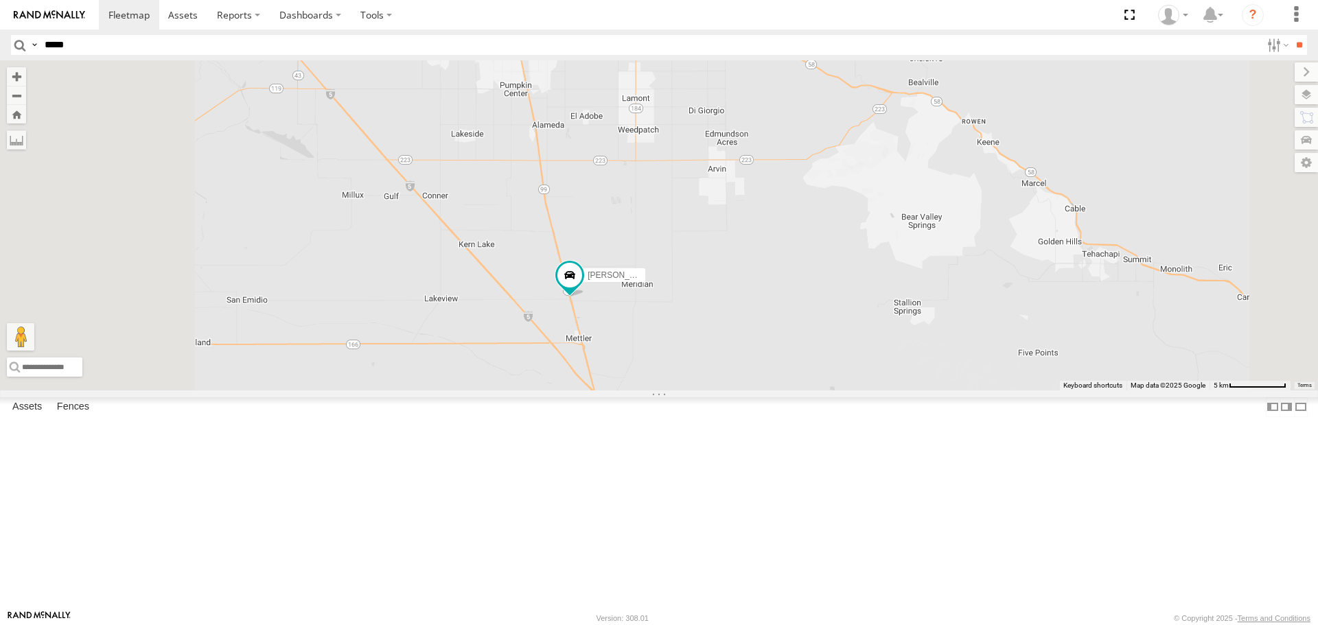
drag, startPoint x: 694, startPoint y: 258, endPoint x: 779, endPoint y: 525, distance: 280.1
click at [779, 390] on div "[PERSON_NAME] TAXZ467190 TAXZ467188 834274/[PERSON_NAME]/T-1656 884493/[PERSON_…" at bounding box center [659, 225] width 1318 height 330
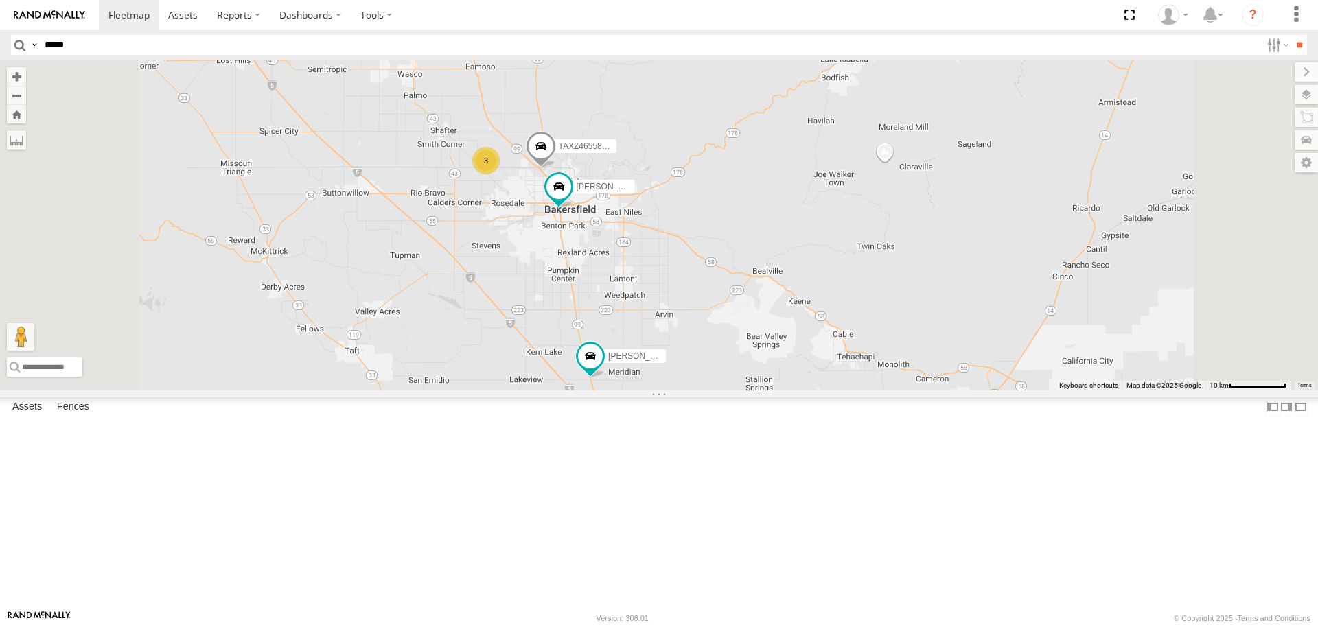
drag, startPoint x: 745, startPoint y: 286, endPoint x: 745, endPoint y: 398, distance: 111.9
click at [745, 390] on div "[PERSON_NAME] TAXZ467190 TAXZ467188 834274/[PERSON_NAME]/T-1656 884493/[PERSON_…" at bounding box center [659, 225] width 1318 height 330
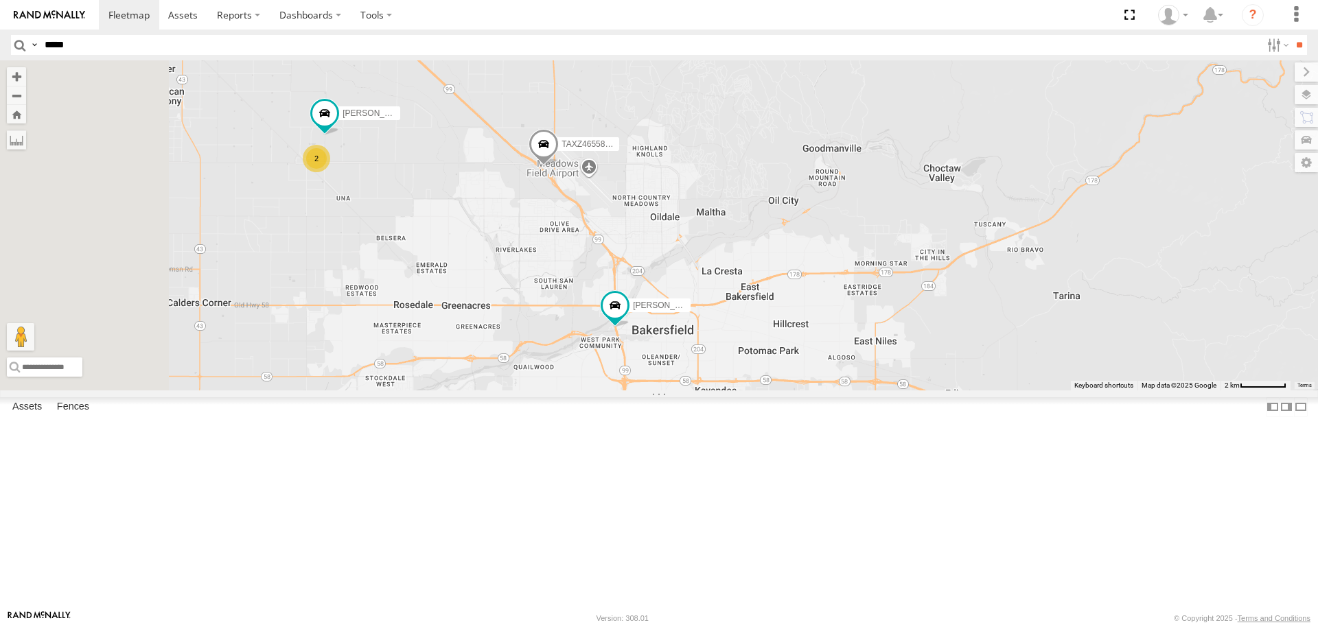
drag, startPoint x: 568, startPoint y: 289, endPoint x: 859, endPoint y: 339, distance: 294.7
click at [859, 339] on div "[PERSON_NAME] TAXZ467190 TAXZ467188 834274/[PERSON_NAME]/T-1656 884493/[PERSON_…" at bounding box center [659, 225] width 1318 height 330
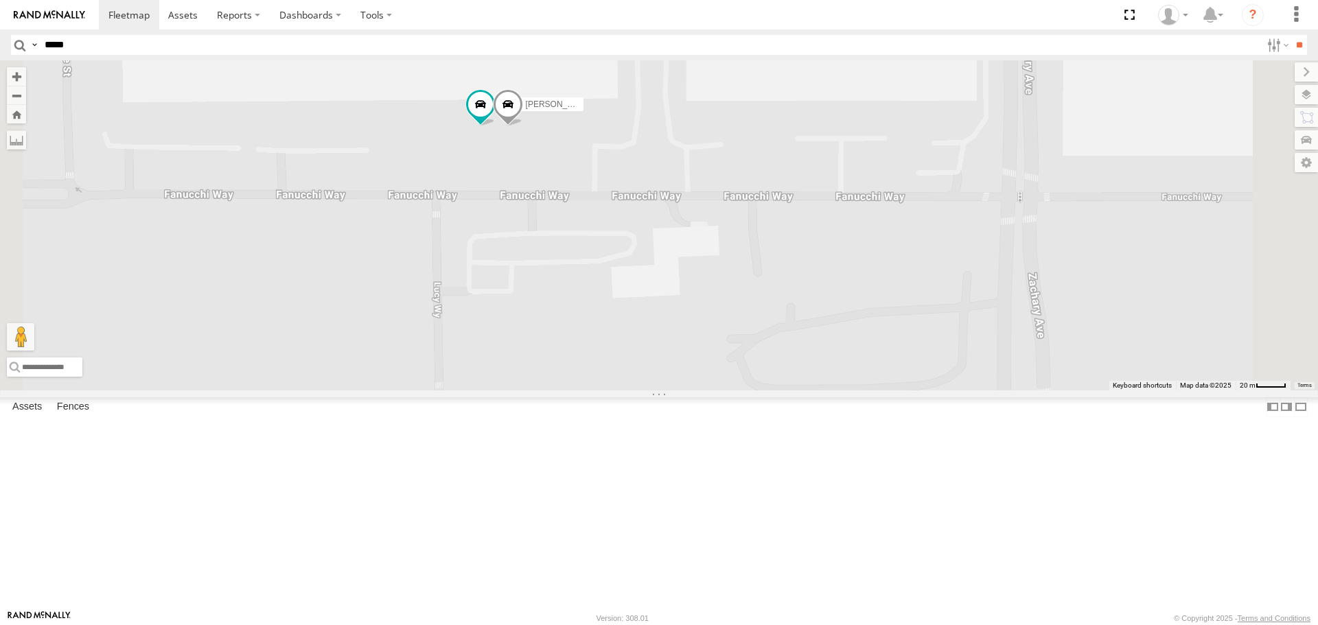
drag, startPoint x: 675, startPoint y: 197, endPoint x: 674, endPoint y: 348, distance: 151.0
click at [678, 351] on div "[PERSON_NAME] TAXZ467190 TAXZ467188 834274/[PERSON_NAME]/T-1656 884493/[PERSON_…" at bounding box center [659, 225] width 1318 height 330
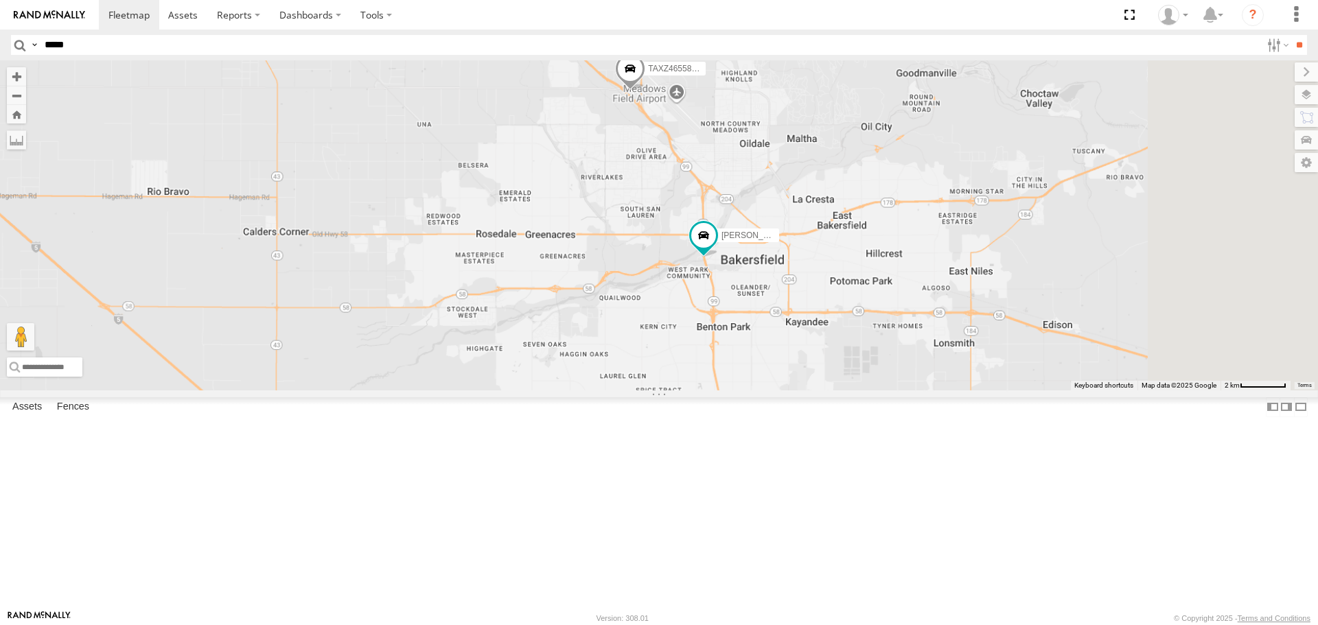
drag, startPoint x: 1094, startPoint y: 448, endPoint x: 597, endPoint y: 211, distance: 550.0
click at [598, 211] on div "NILLS [PERSON_NAME] TAXZ467190 TAXZ467188 834274/[PERSON_NAME]/T-1656 884493/[P…" at bounding box center [659, 225] width 1318 height 330
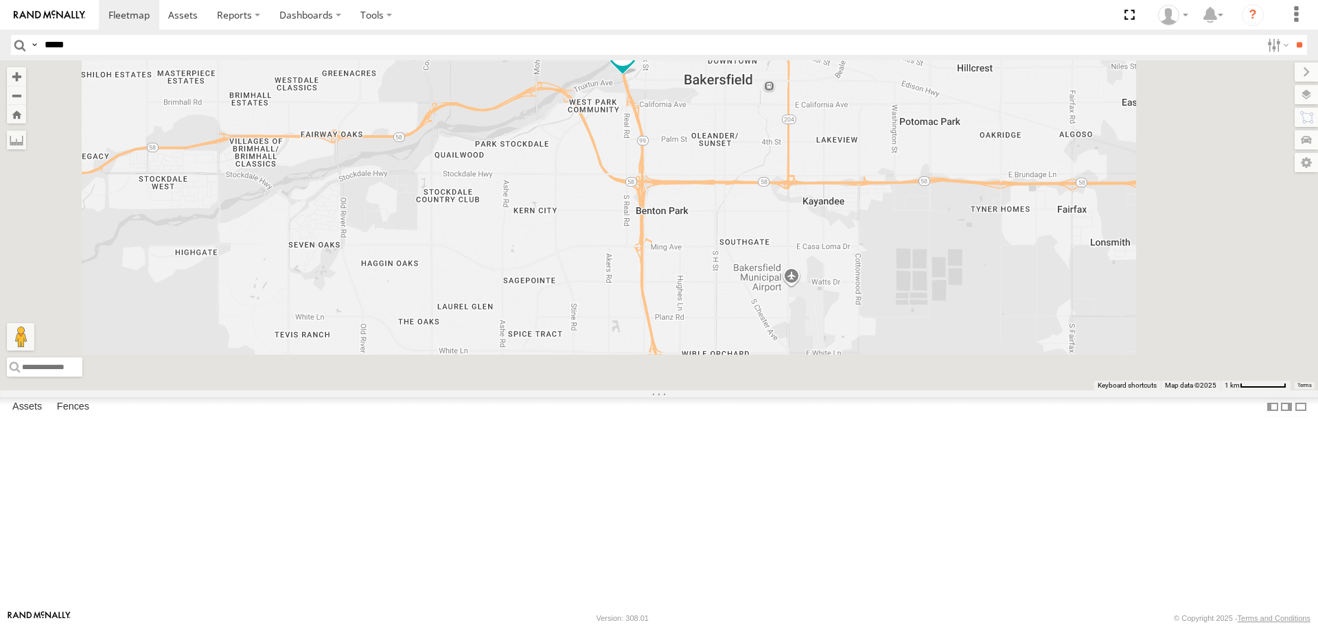
drag, startPoint x: 901, startPoint y: 483, endPoint x: 782, endPoint y: 91, distance: 409.8
click at [782, 93] on div "NILLS [PERSON_NAME] TAXZ467190 TAXZ467188 834274/[PERSON_NAME]/T-1656 884493/[P…" at bounding box center [659, 225] width 1318 height 330
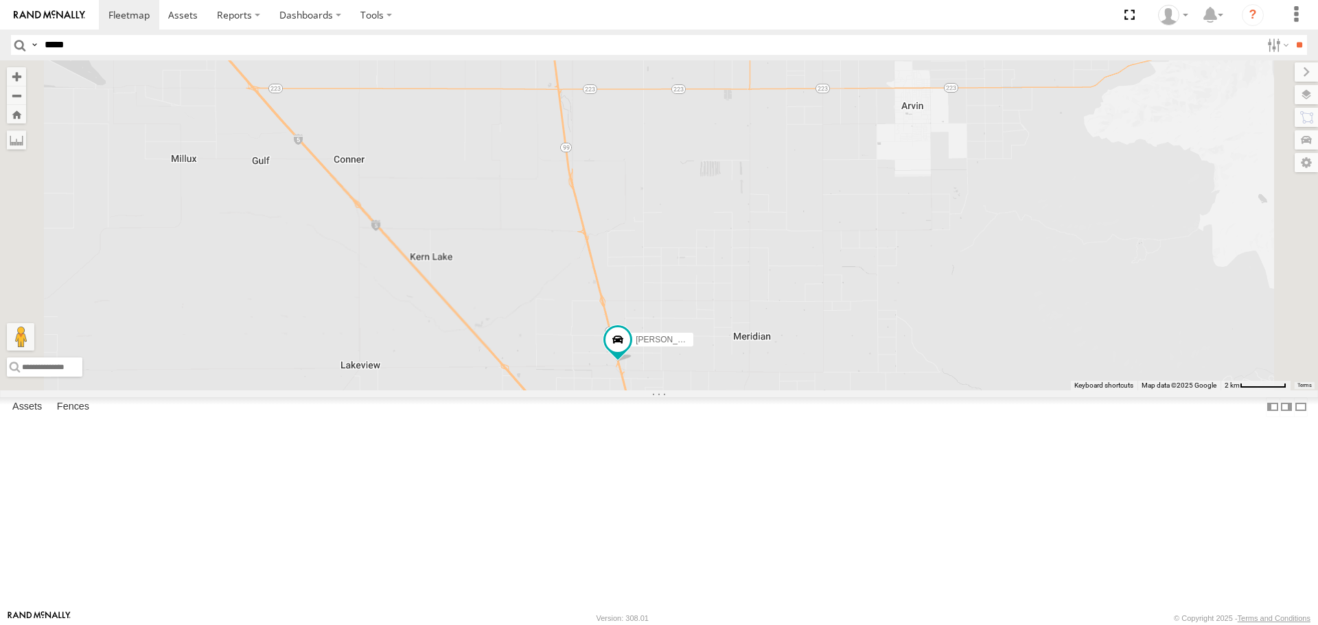
drag, startPoint x: 905, startPoint y: 391, endPoint x: 808, endPoint y: 141, distance: 268.0
click at [809, 133] on div "NILLS [PERSON_NAME] TAXZ467190 TAXZ467188 834274/[PERSON_NAME]/T-1656 884493/[P…" at bounding box center [659, 225] width 1318 height 330
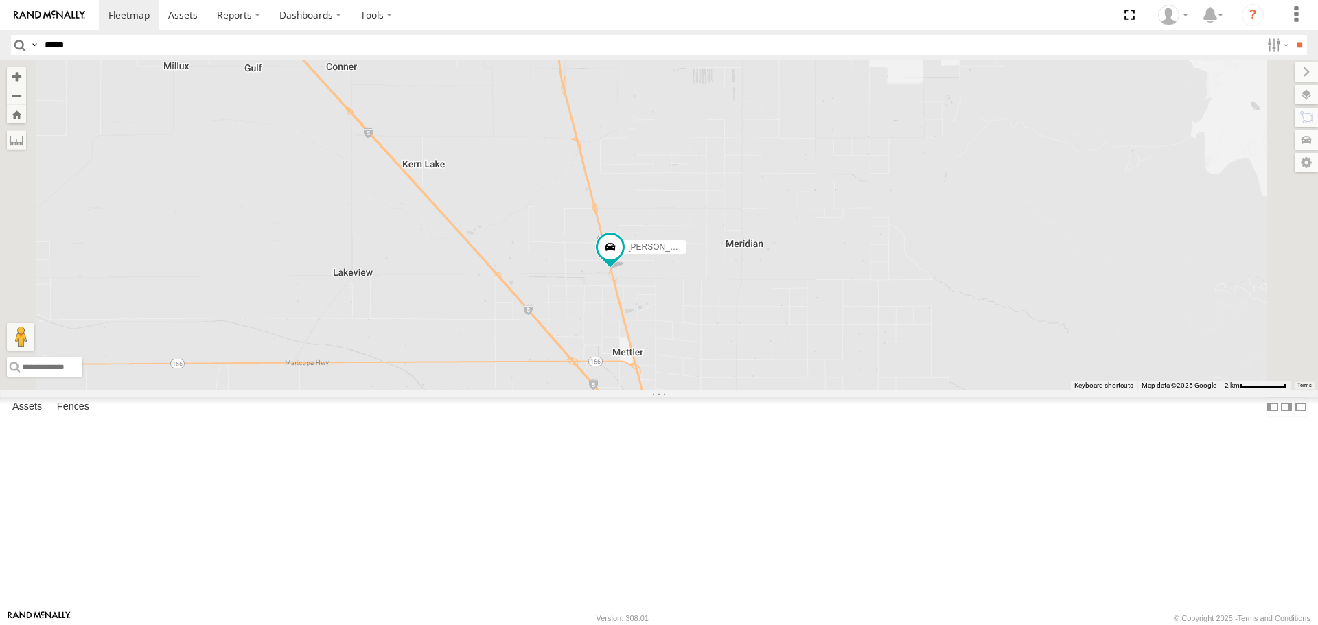
drag, startPoint x: 862, startPoint y: 476, endPoint x: 855, endPoint y: 325, distance: 150.5
click at [855, 327] on div "NILLS [PERSON_NAME] TAXZ467190 TAXZ467188 834274/[PERSON_NAME]/T-1656 884493/[P…" at bounding box center [659, 225] width 1318 height 330
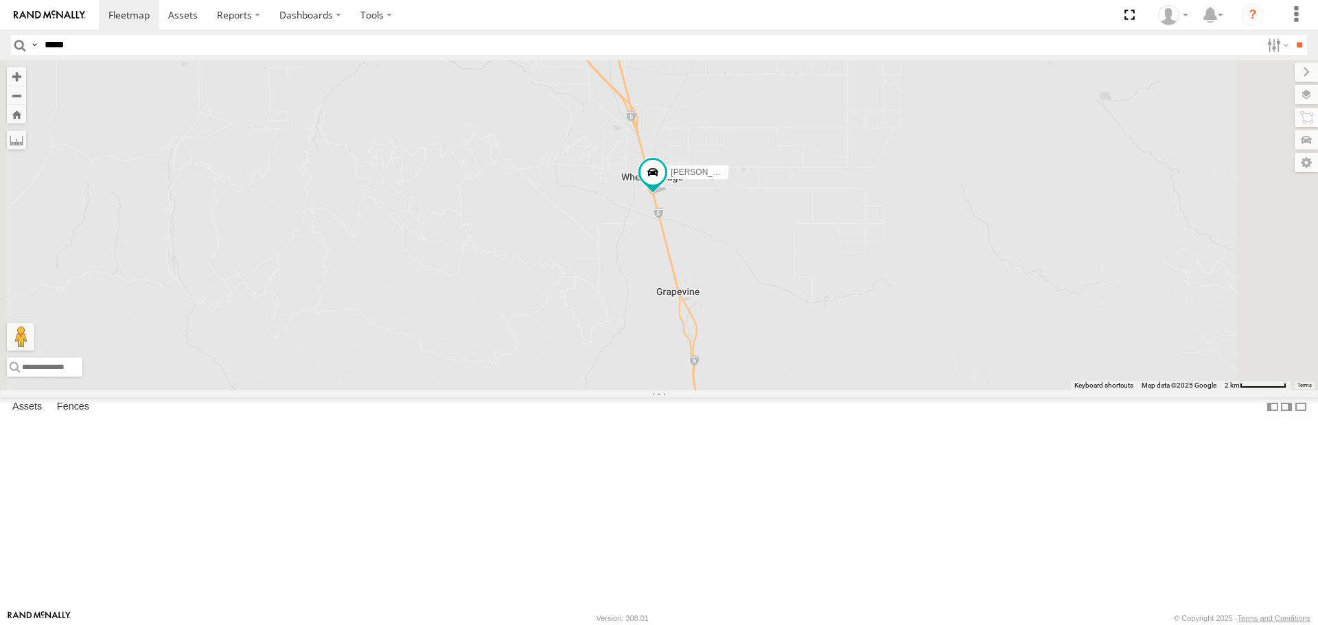
drag, startPoint x: 879, startPoint y: 407, endPoint x: 849, endPoint y: 175, distance: 234.0
click at [849, 175] on div "NILLS [PERSON_NAME] TAXZ467190 TAXZ467188 834274/[PERSON_NAME]/T-1656 884493/[P…" at bounding box center [659, 225] width 1318 height 330
drag, startPoint x: 956, startPoint y: 428, endPoint x: 893, endPoint y: 16, distance: 416.9
click at [893, 16] on body at bounding box center [659, 312] width 1318 height 625
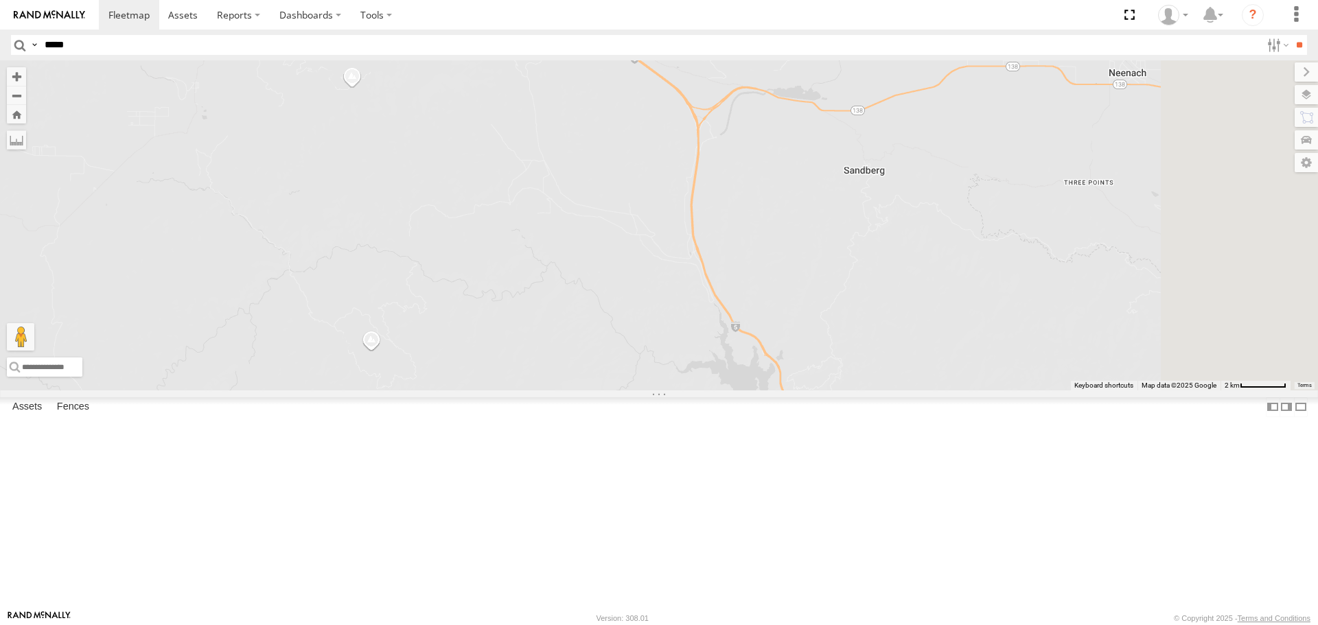
drag, startPoint x: 1029, startPoint y: 356, endPoint x: 796, endPoint y: 104, distance: 343.0
click at [796, 106] on div "NILLS [PERSON_NAME] TAXZ467190 TAXZ467188 834274/[PERSON_NAME]/T-1656 884493/[P…" at bounding box center [659, 225] width 1318 height 330
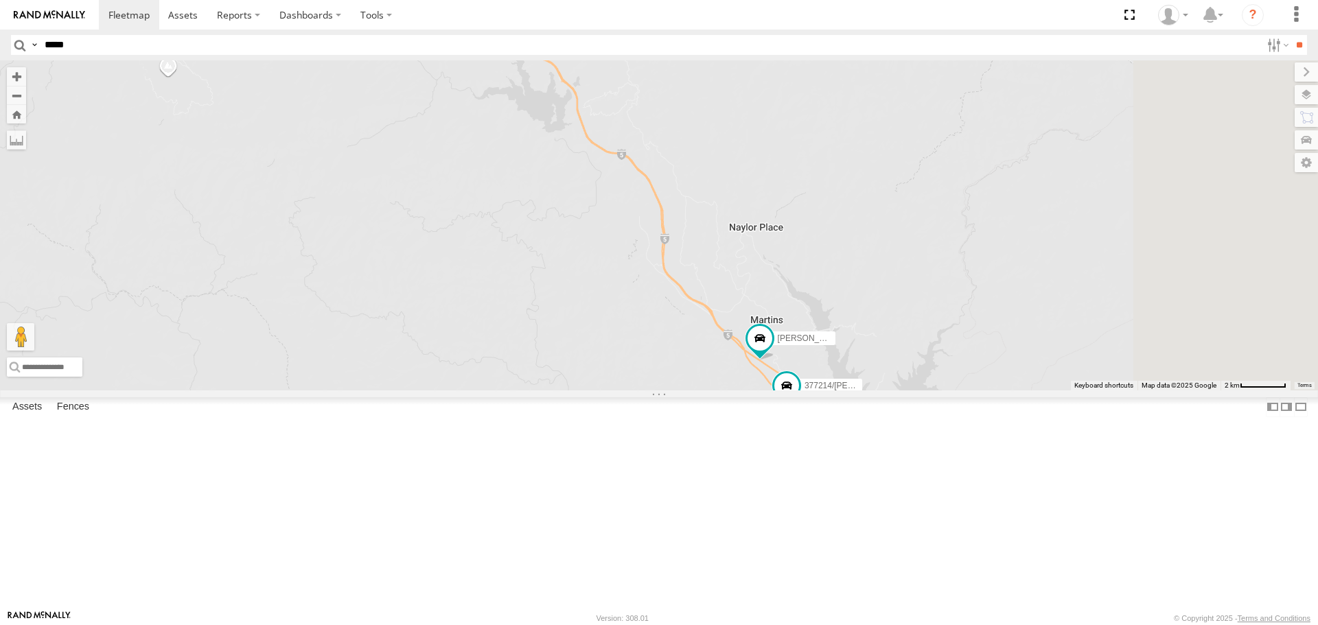
drag, startPoint x: 959, startPoint y: 365, endPoint x: 744, endPoint y: 49, distance: 382.4
click at [744, 49] on body at bounding box center [659, 312] width 1318 height 625
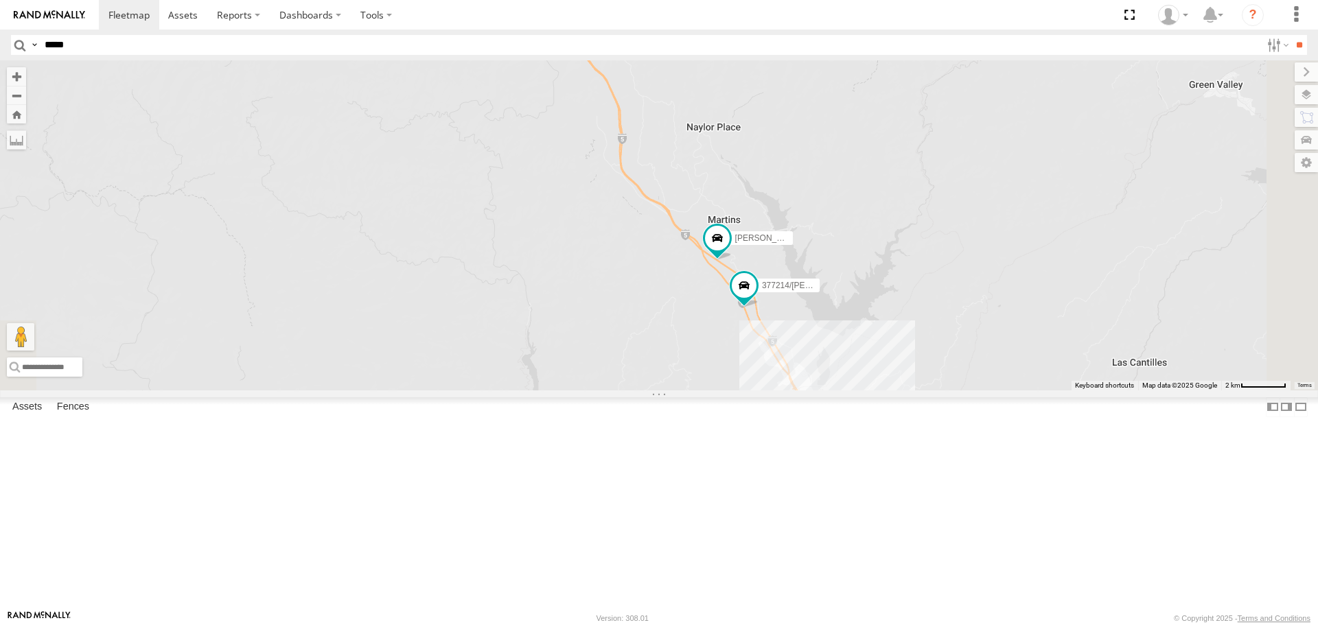
drag, startPoint x: 933, startPoint y: 341, endPoint x: 798, endPoint y: 222, distance: 180.0
click at [798, 222] on div "NILLS [PERSON_NAME] TAXZ467190 TAXZ467188 834274/[PERSON_NAME]/T-1656 884493/[P…" at bounding box center [659, 225] width 1318 height 330
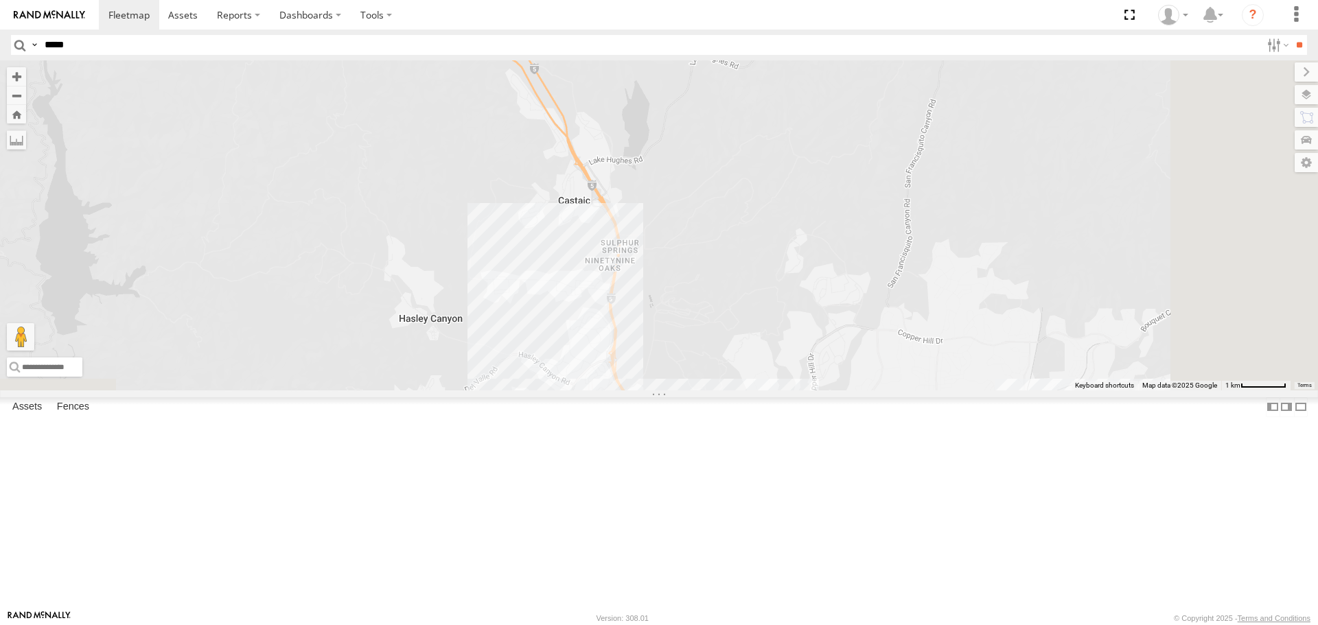
drag, startPoint x: 884, startPoint y: 380, endPoint x: 822, endPoint y: 209, distance: 181.4
click at [823, 209] on div "NILLS [PERSON_NAME] TAXZ467190 TAXZ467188 834274/[PERSON_NAME]/T-1656 884493/[P…" at bounding box center [659, 225] width 1318 height 330
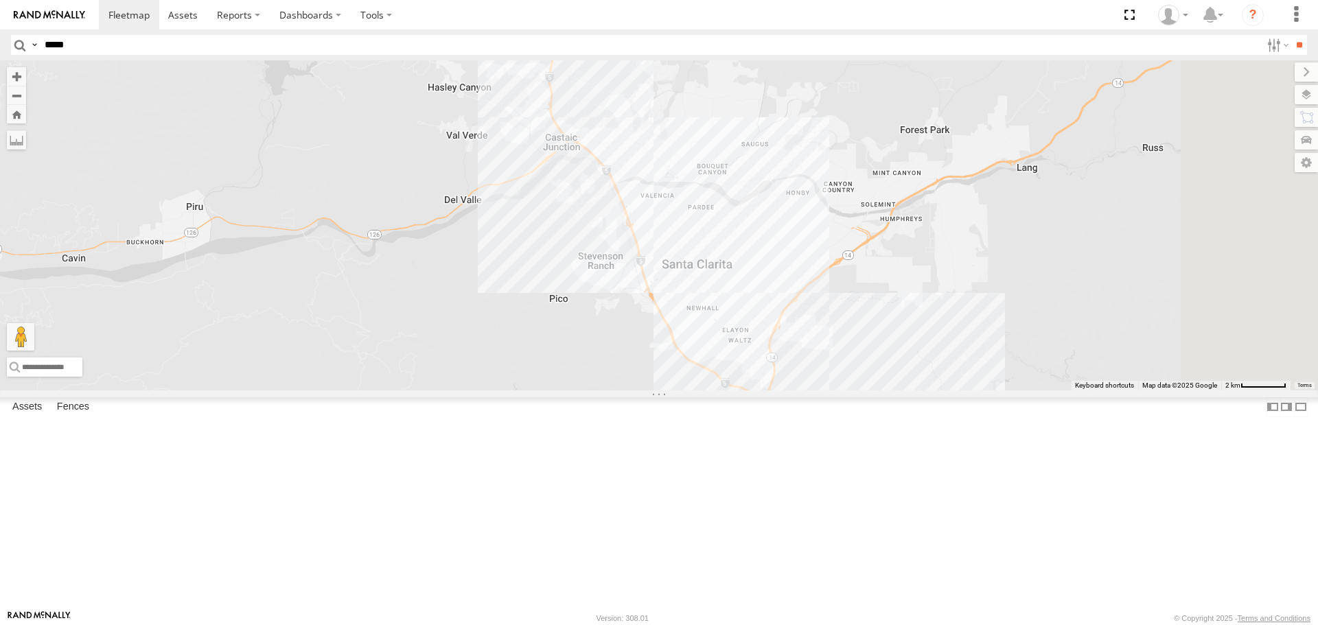
drag, startPoint x: 886, startPoint y: 440, endPoint x: 748, endPoint y: 124, distance: 345.3
click at [748, 124] on div "NILLS [PERSON_NAME] TAXZ467190 TAXZ467188 834274/[PERSON_NAME]/T-1656 884493/[P…" at bounding box center [659, 225] width 1318 height 330
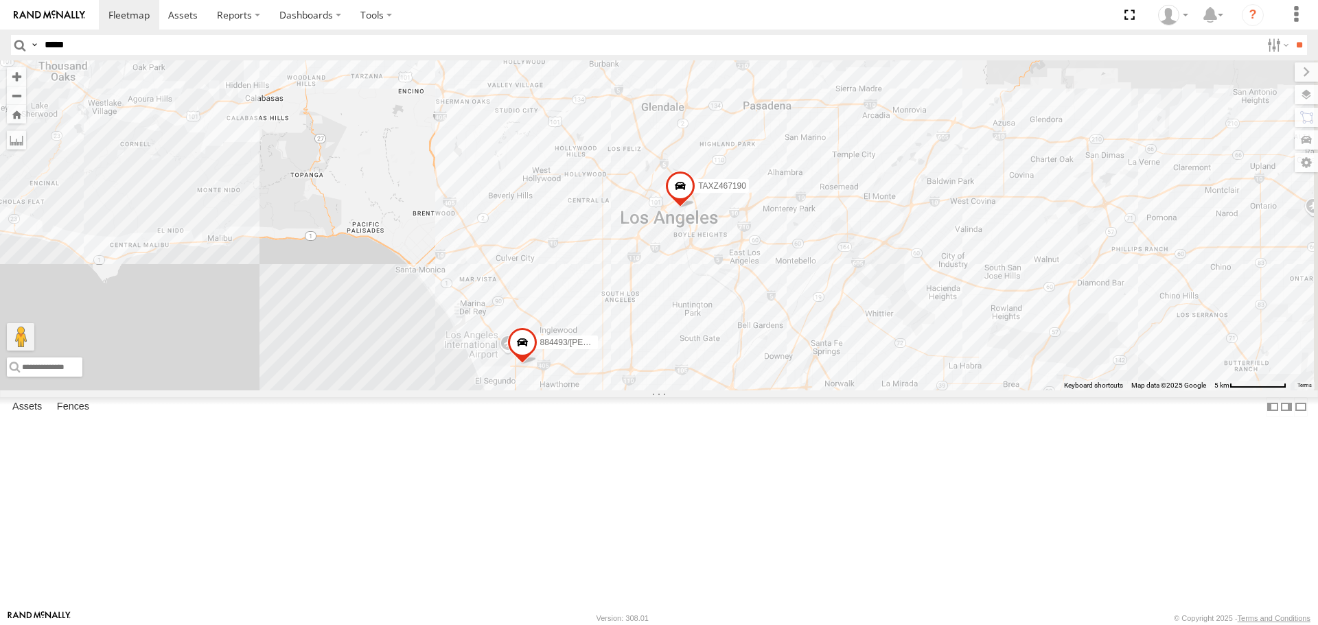
drag, startPoint x: 975, startPoint y: 406, endPoint x: 731, endPoint y: 160, distance: 346.6
click at [731, 160] on div "NILLS [PERSON_NAME] TAXZ467190 TAXZ467188 834274/[PERSON_NAME]/T-1656 884493/[P…" at bounding box center [659, 225] width 1318 height 330
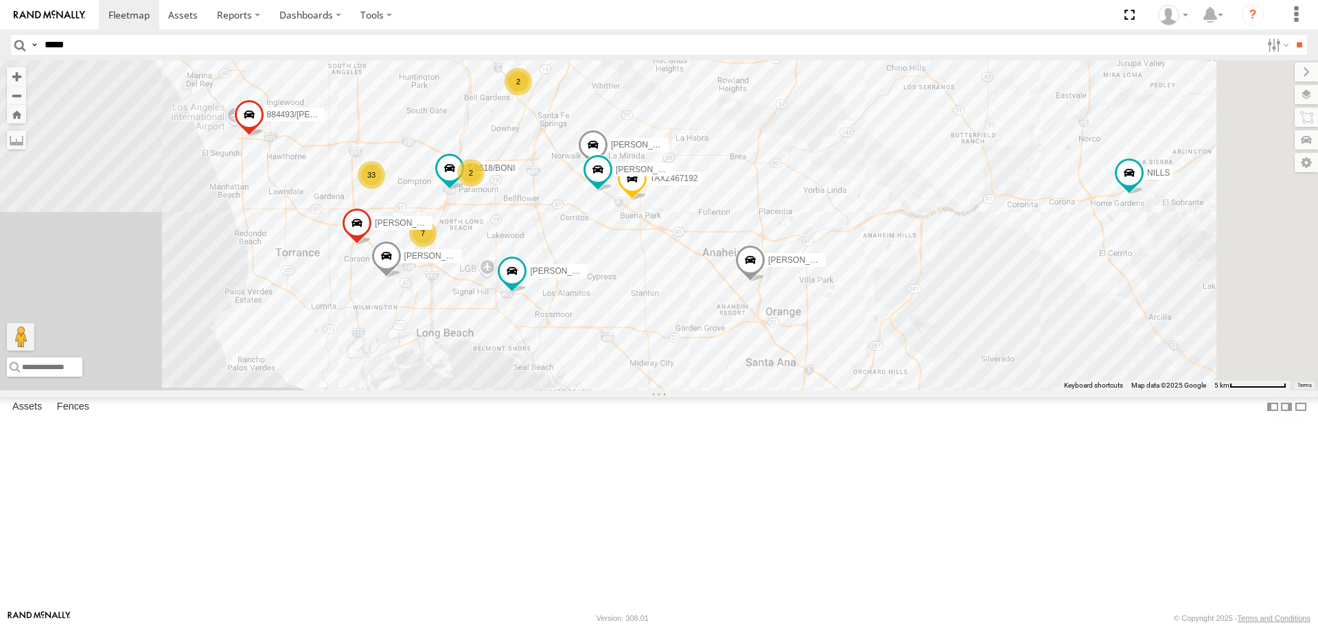
drag, startPoint x: 976, startPoint y: 471, endPoint x: 702, endPoint y: 244, distance: 356.5
click at [702, 244] on div "[PERSON_NAME] TAXZ467190 TAXZ467188 834274/[PERSON_NAME]/T-1656 884493/[PERSON_…" at bounding box center [659, 225] width 1318 height 330
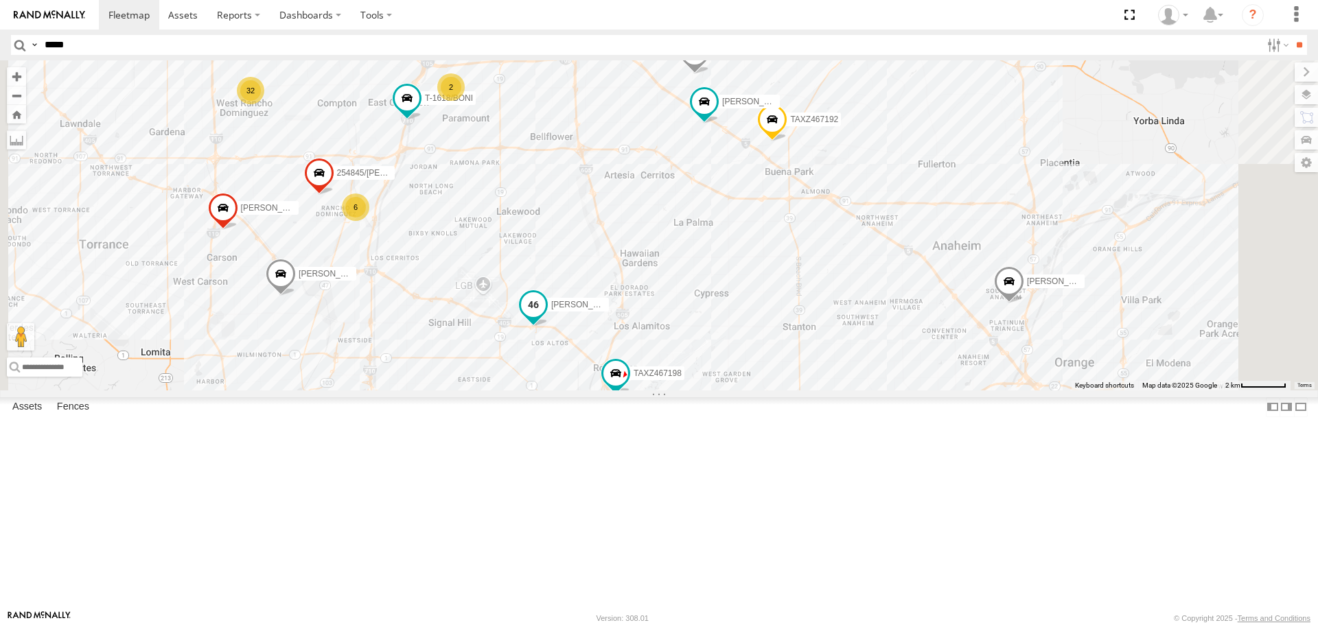
click at [546, 317] on span at bounding box center [533, 304] width 25 height 25
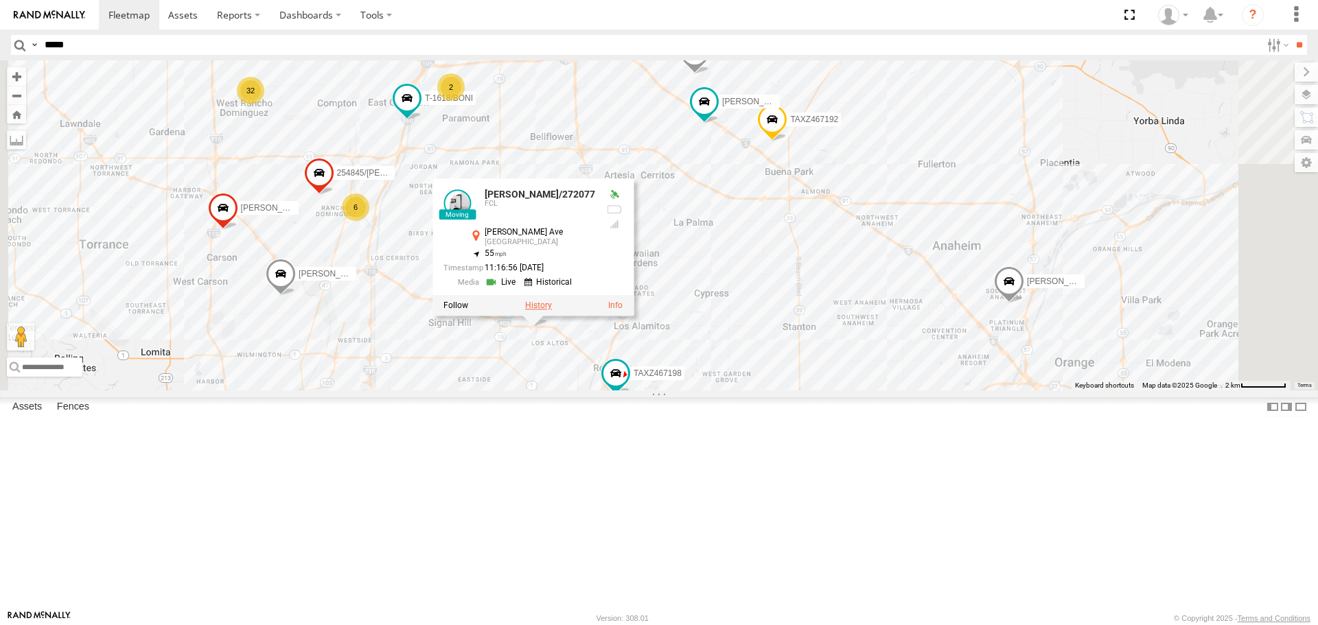
click at [552, 311] on label at bounding box center [538, 306] width 27 height 10
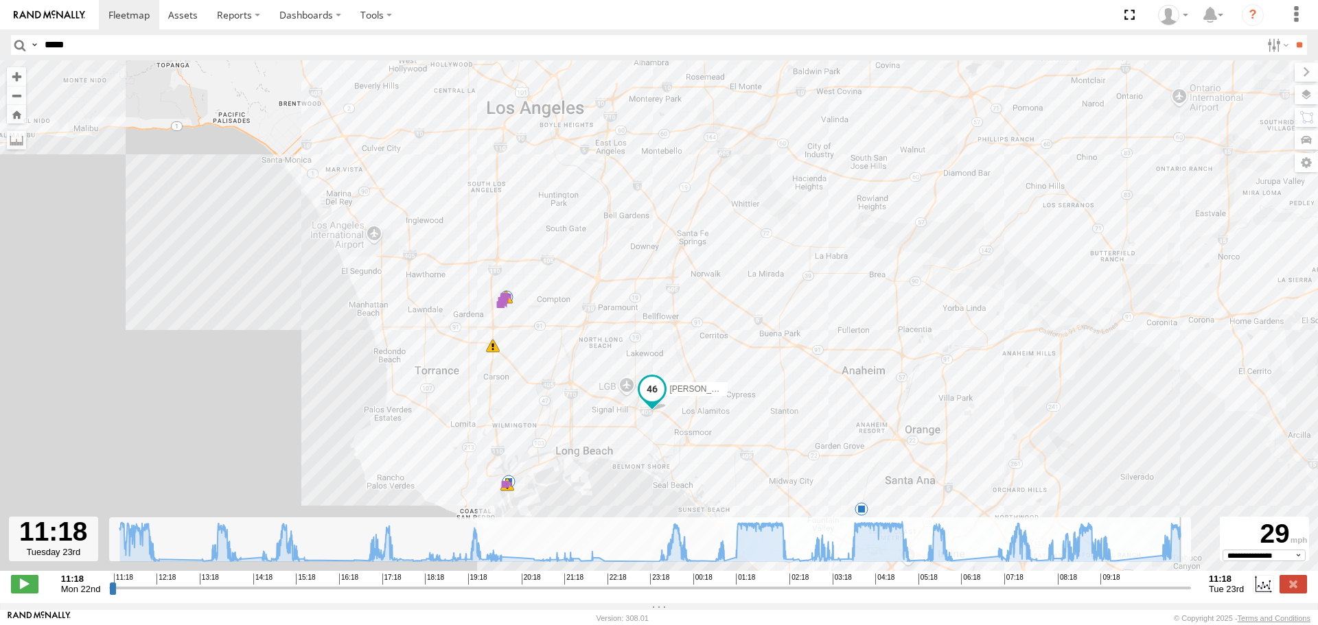
drag, startPoint x: 112, startPoint y: 597, endPoint x: 1101, endPoint y: 361, distance: 1017.0
type input "**********"
click at [1191, 582] on input "range" at bounding box center [650, 588] width 1082 height 13
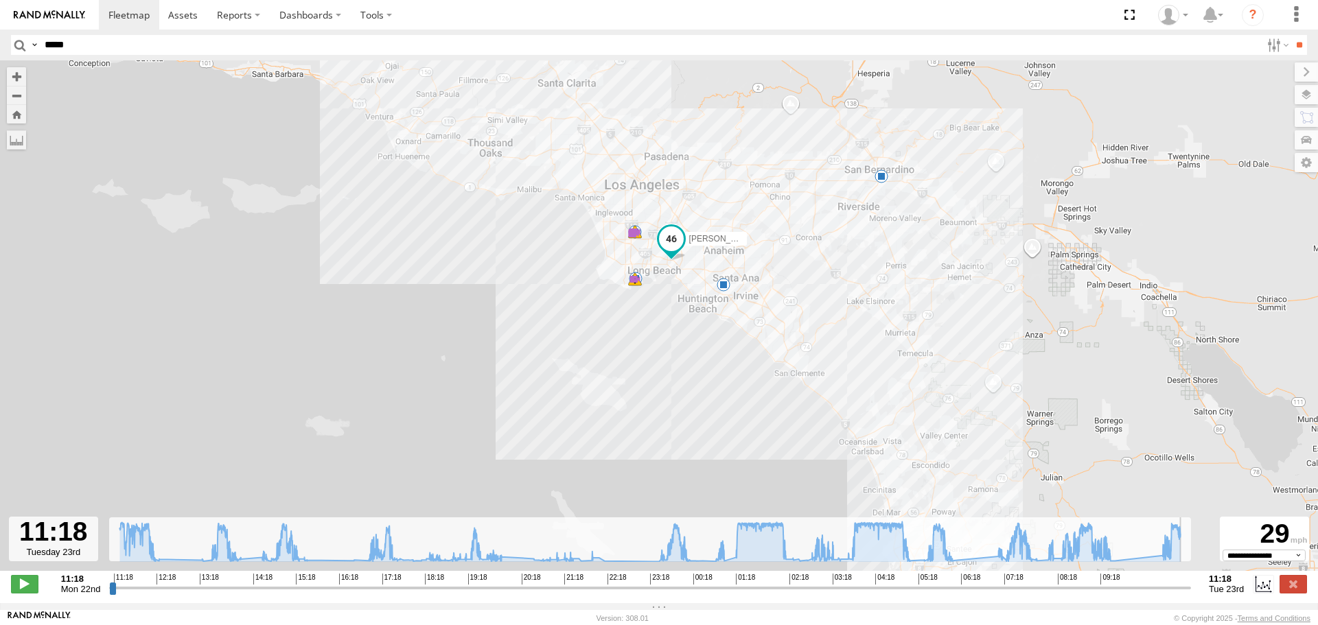
click at [44, 10] on img at bounding box center [49, 15] width 71 height 10
